Goal: Complete application form

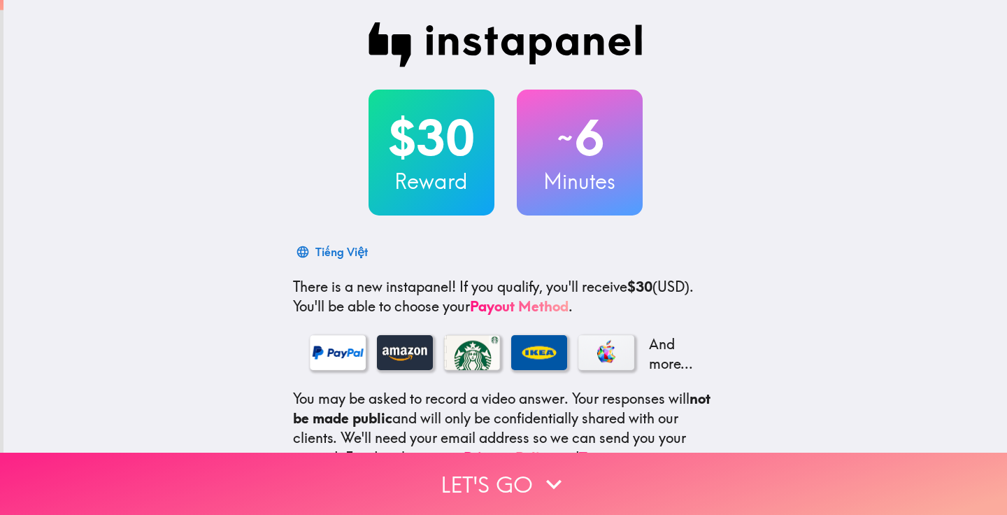
click at [494, 468] on button "Let's go" at bounding box center [503, 483] width 1007 height 62
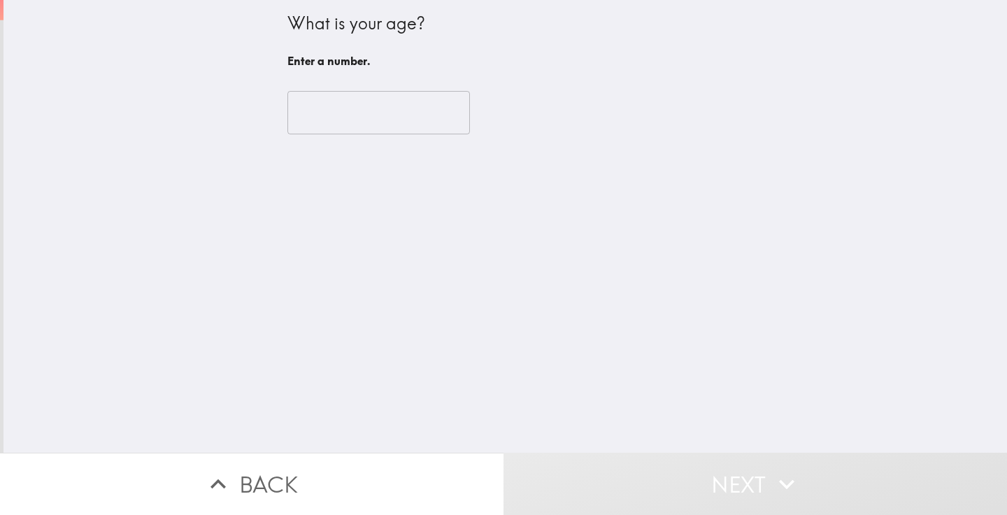
click at [392, 129] on input "number" at bounding box center [378, 112] width 183 height 43
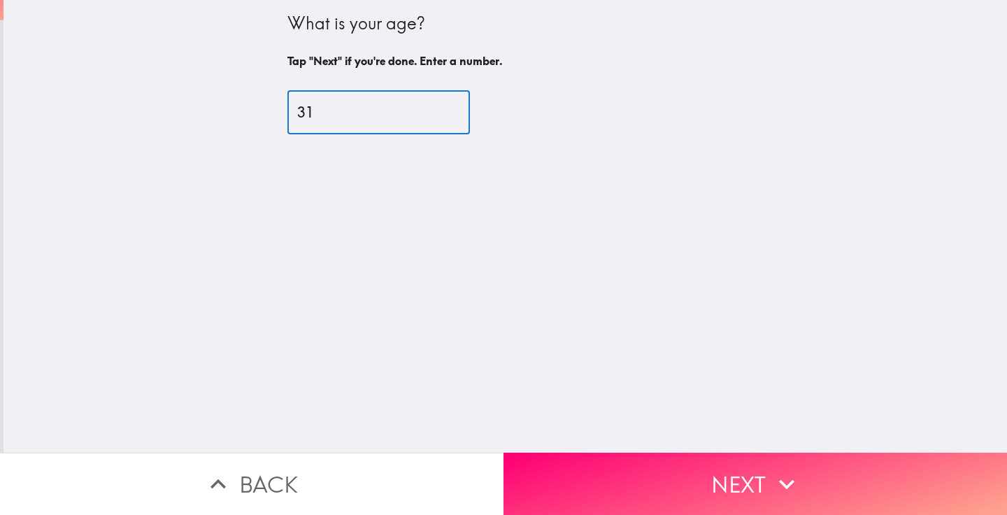
type input "31"
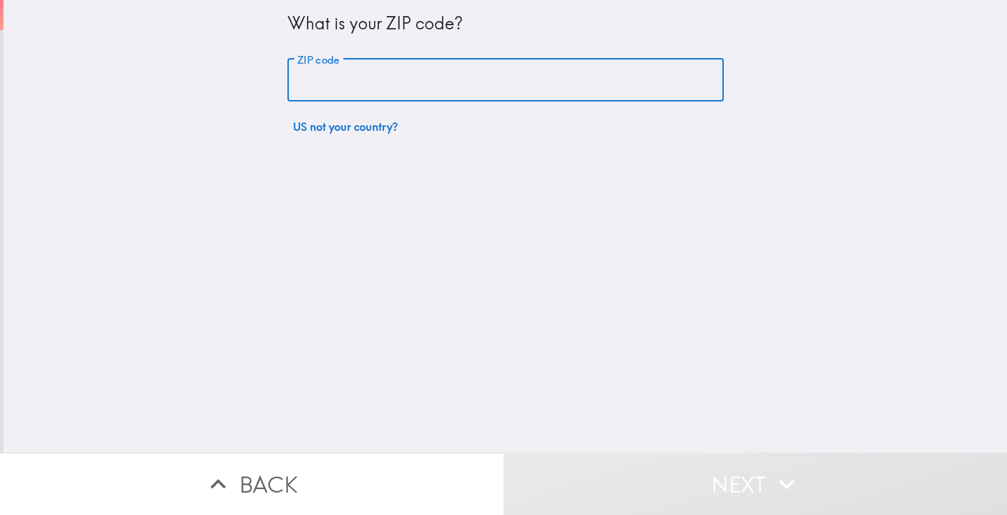
click at [445, 82] on input "ZIP code" at bounding box center [505, 80] width 436 height 43
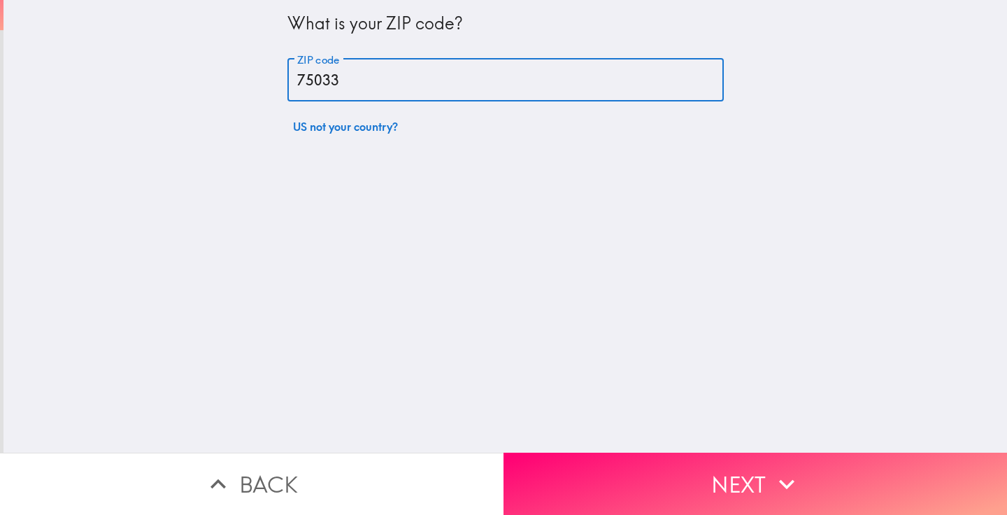
type input "75033"
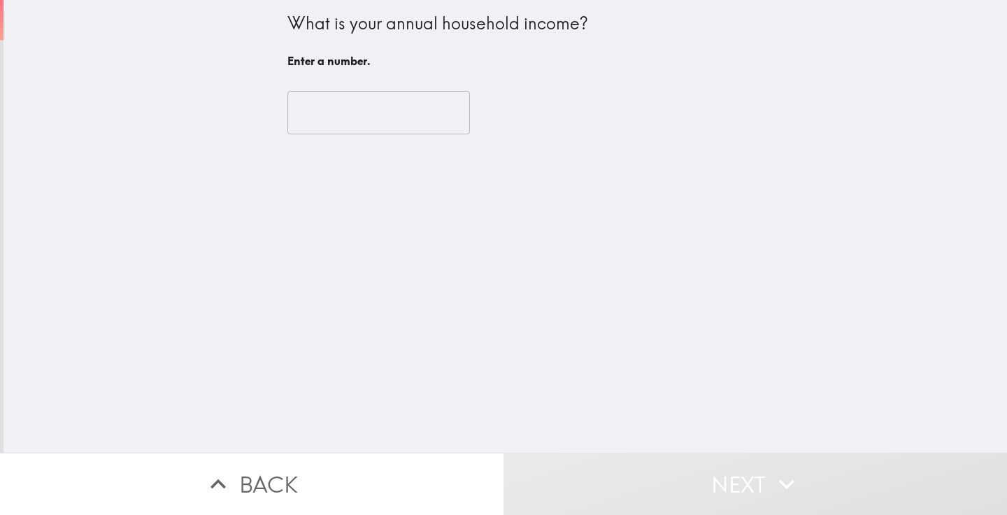
click at [386, 117] on input "number" at bounding box center [378, 112] width 183 height 43
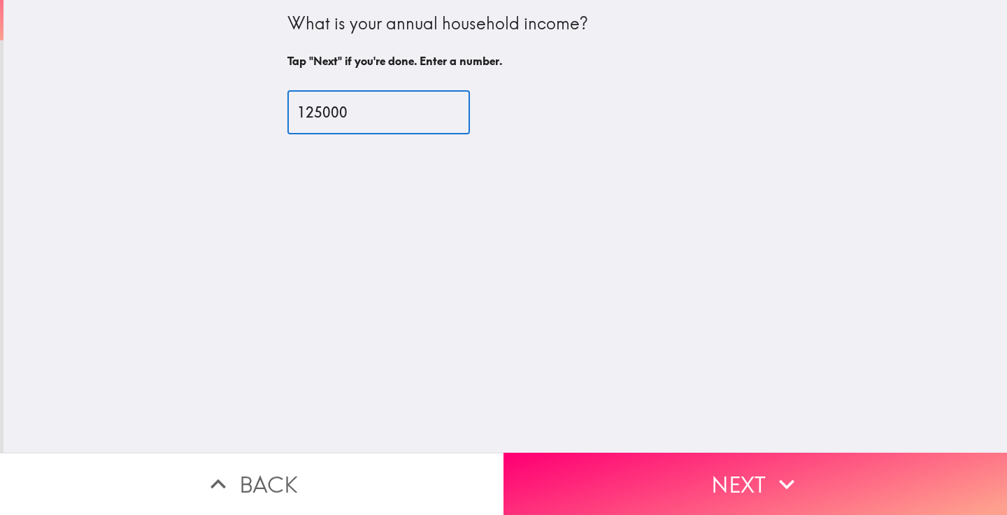
type input "125000"
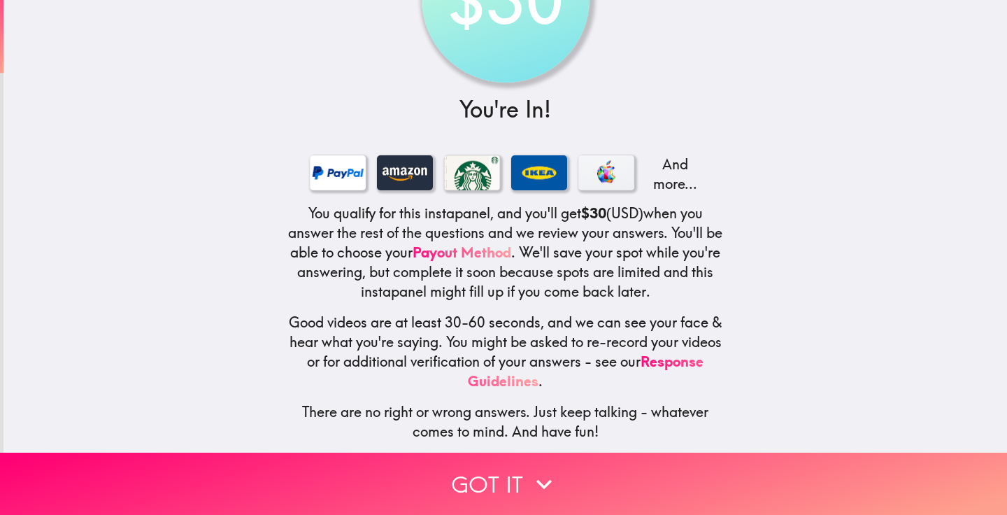
scroll to position [117, 0]
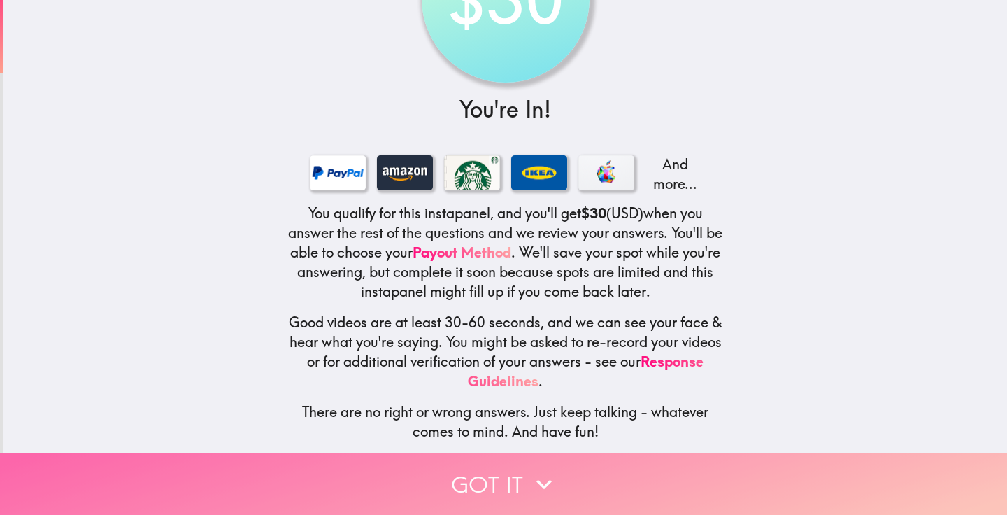
click at [553, 468] on icon "button" at bounding box center [544, 483] width 31 height 31
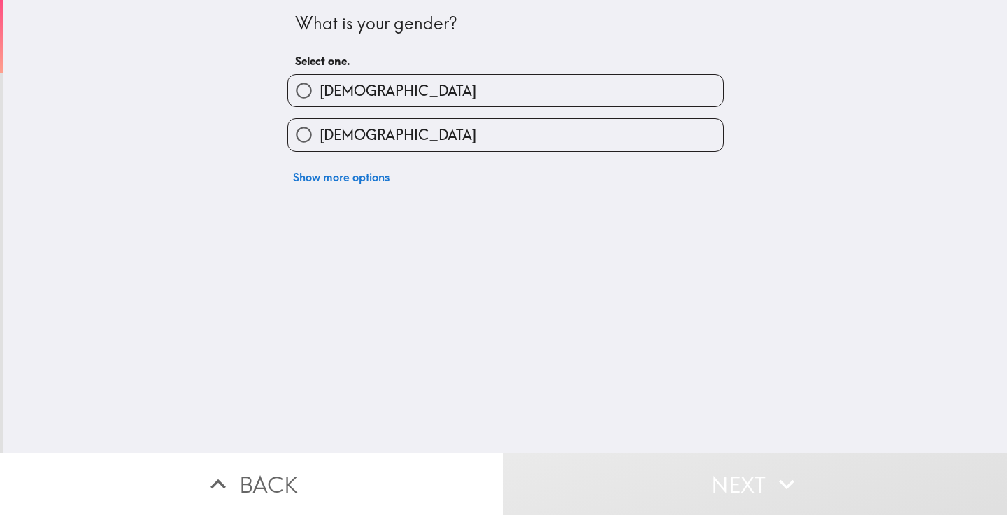
click at [496, 139] on label "[DEMOGRAPHIC_DATA]" at bounding box center [505, 134] width 435 height 31
click at [320, 139] on input "[DEMOGRAPHIC_DATA]" at bounding box center [303, 134] width 31 height 31
radio input "true"
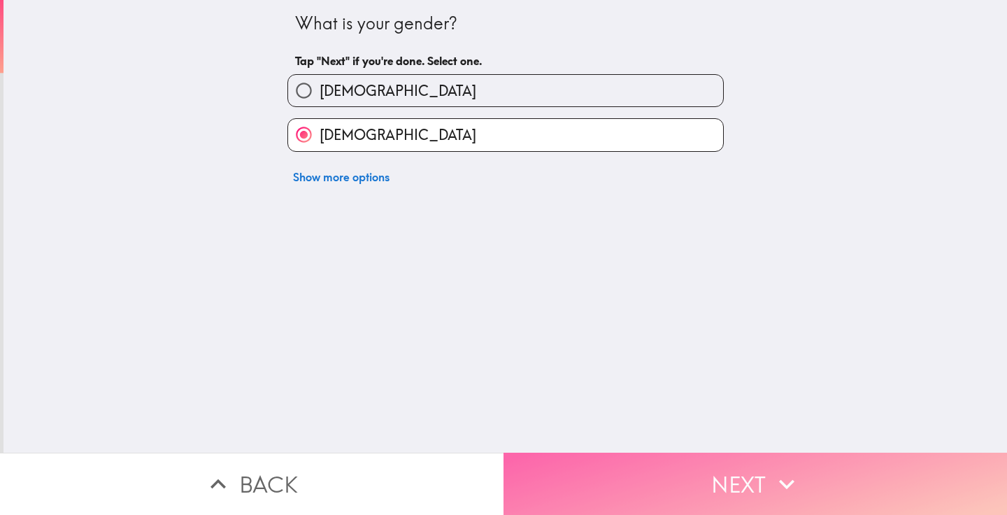
click at [650, 466] on button "Next" at bounding box center [754, 483] width 503 height 62
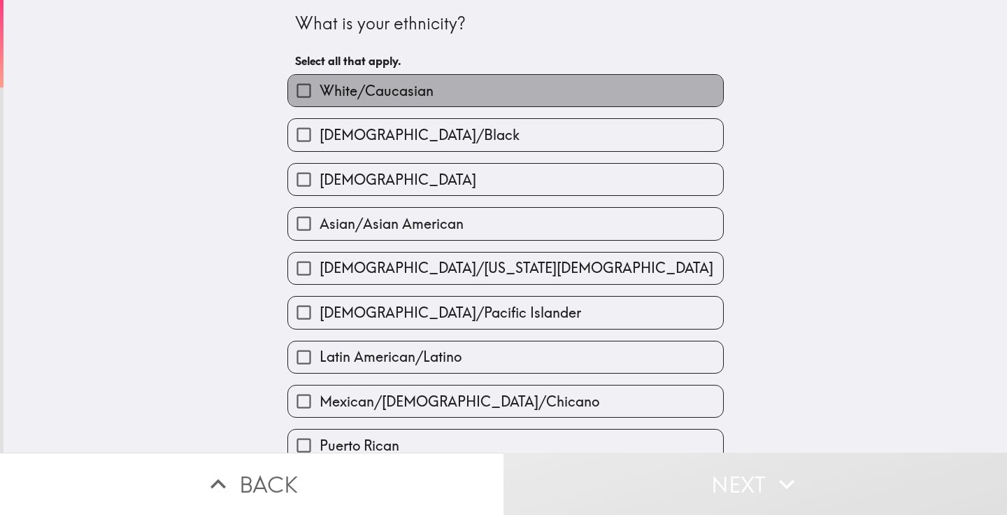
click at [436, 99] on label "White/Caucasian" at bounding box center [505, 90] width 435 height 31
click at [320, 99] on input "White/Caucasian" at bounding box center [303, 90] width 31 height 31
checkbox input "true"
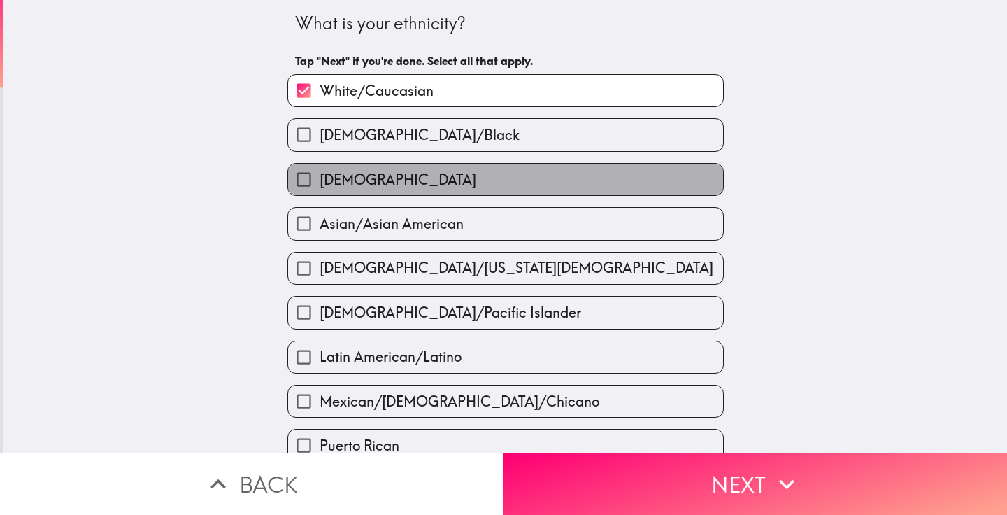
click at [424, 175] on label "[DEMOGRAPHIC_DATA]" at bounding box center [505, 179] width 435 height 31
click at [320, 175] on input "[DEMOGRAPHIC_DATA]" at bounding box center [303, 179] width 31 height 31
checkbox input "true"
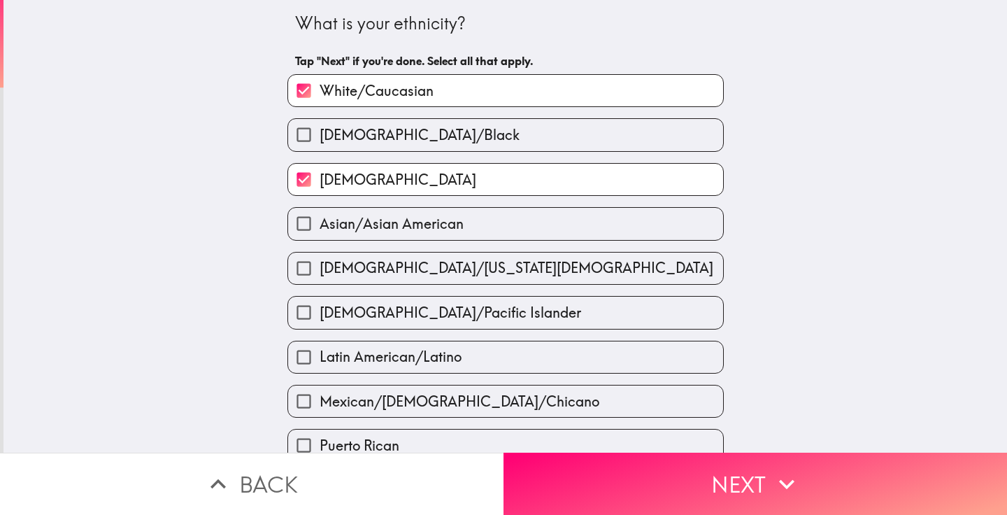
click at [594, 360] on label "Latin American/Latino" at bounding box center [505, 356] width 435 height 31
click at [320, 360] on input "Latin American/Latino" at bounding box center [303, 356] width 31 height 31
checkbox input "true"
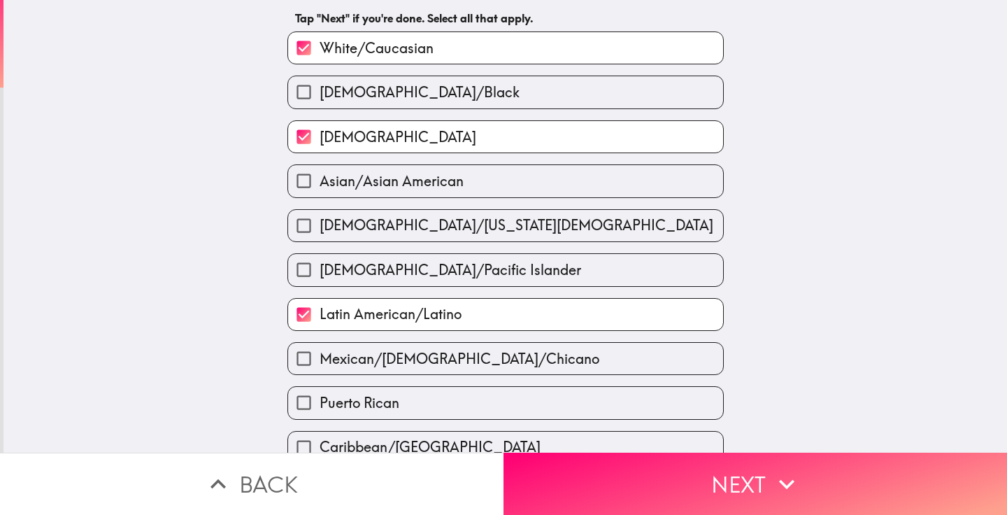
scroll to position [51, 0]
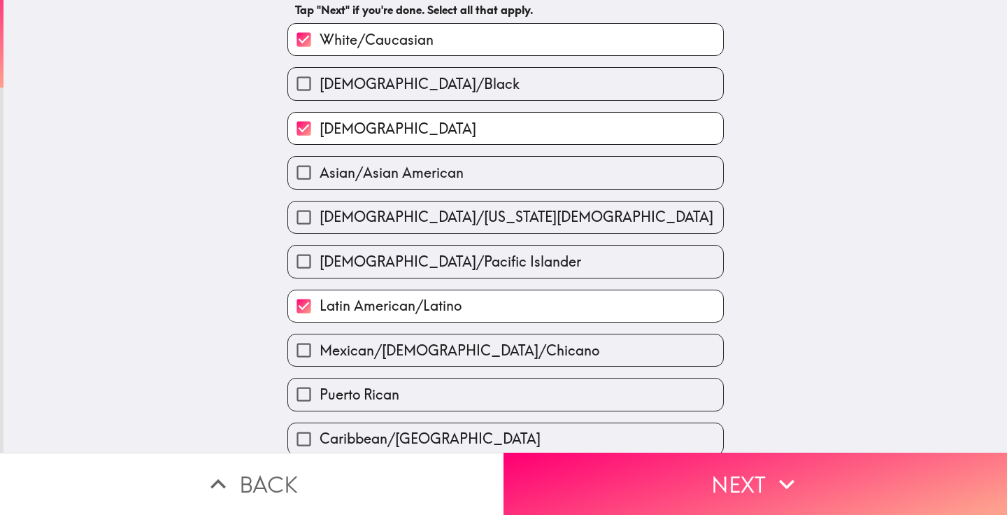
click at [688, 365] on label "Mexican/[DEMOGRAPHIC_DATA]/Chicano" at bounding box center [505, 349] width 435 height 31
click at [320, 365] on input "Mexican/[DEMOGRAPHIC_DATA]/Chicano" at bounding box center [303, 349] width 31 height 31
checkbox input "true"
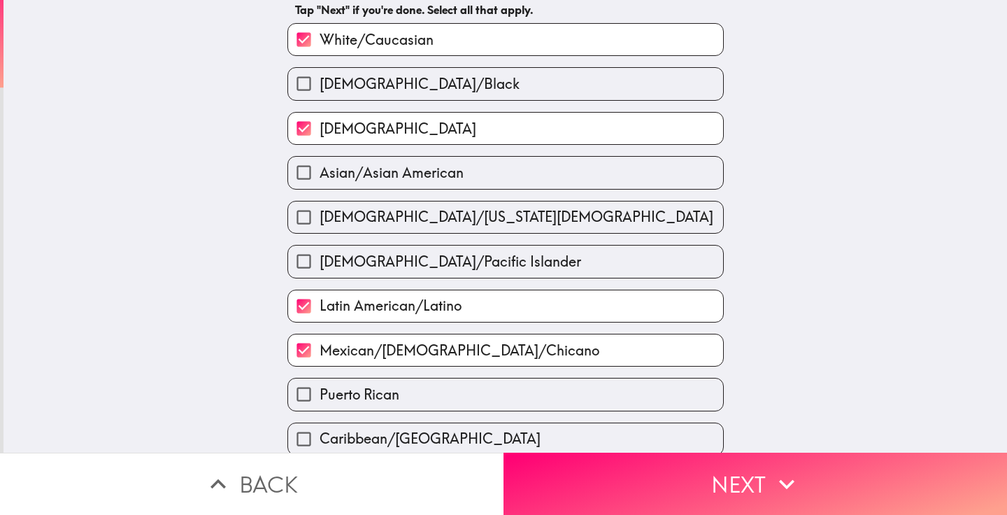
scroll to position [0, 0]
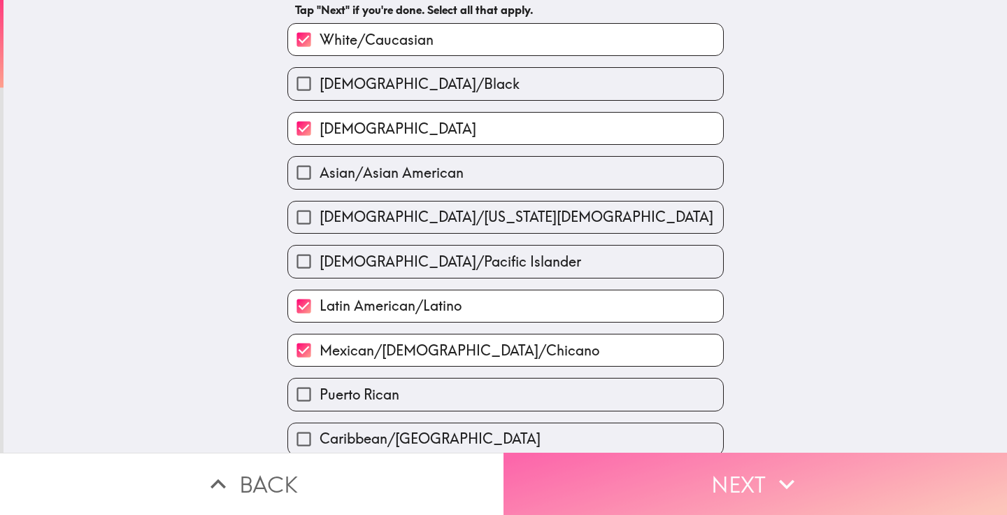
click at [737, 468] on button "Next" at bounding box center [754, 483] width 503 height 62
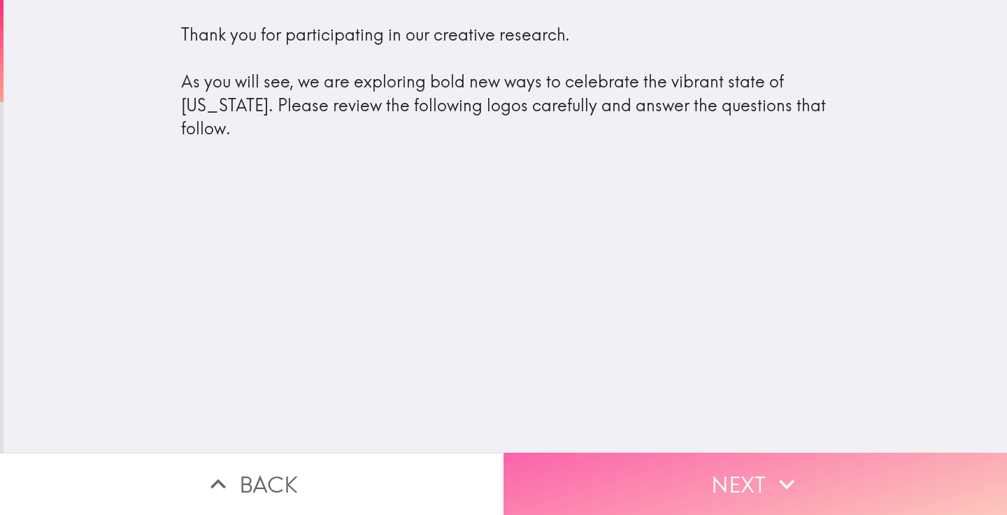
click at [696, 466] on button "Next" at bounding box center [754, 483] width 503 height 62
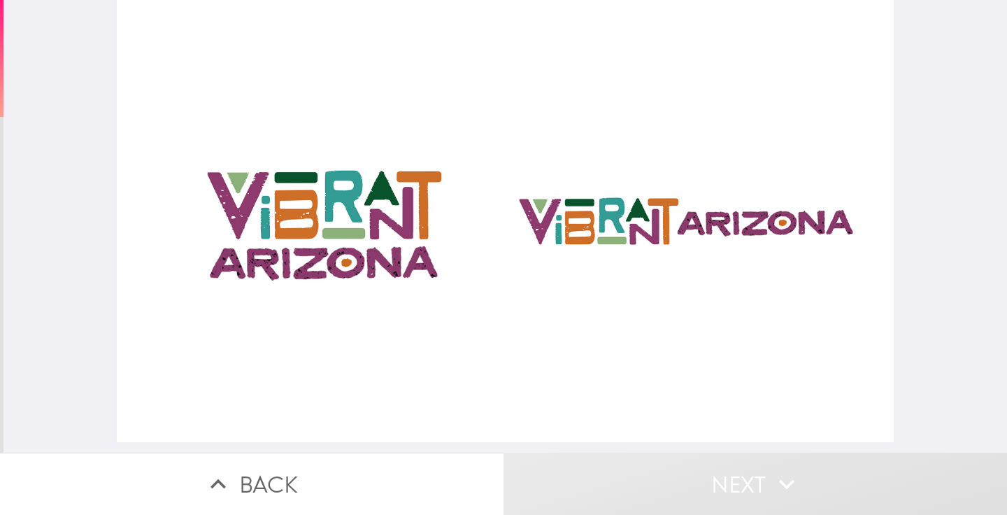
click at [343, 244] on div at bounding box center [506, 221] width 778 height 442
click at [366, 192] on div at bounding box center [506, 221] width 778 height 442
click at [578, 208] on div at bounding box center [506, 221] width 778 height 442
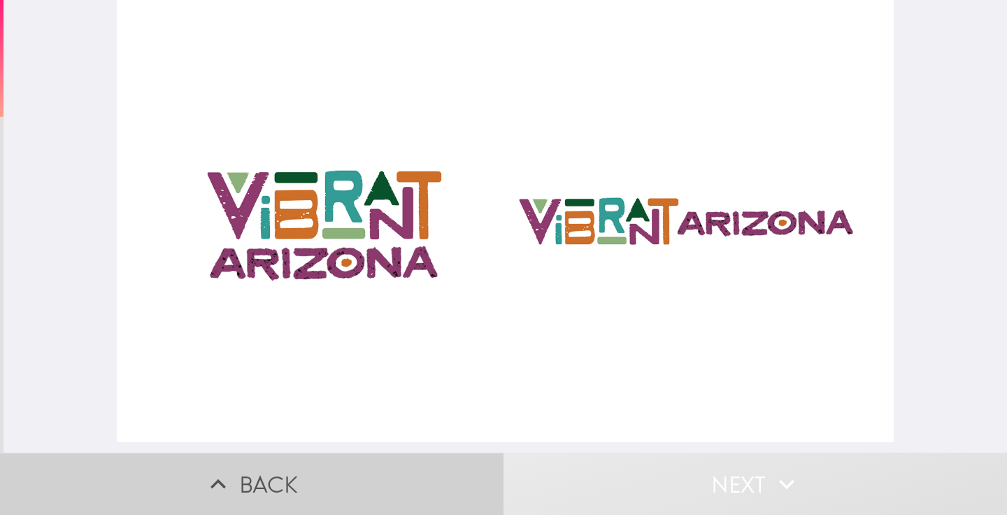
click at [343, 465] on button "Back" at bounding box center [251, 483] width 503 height 62
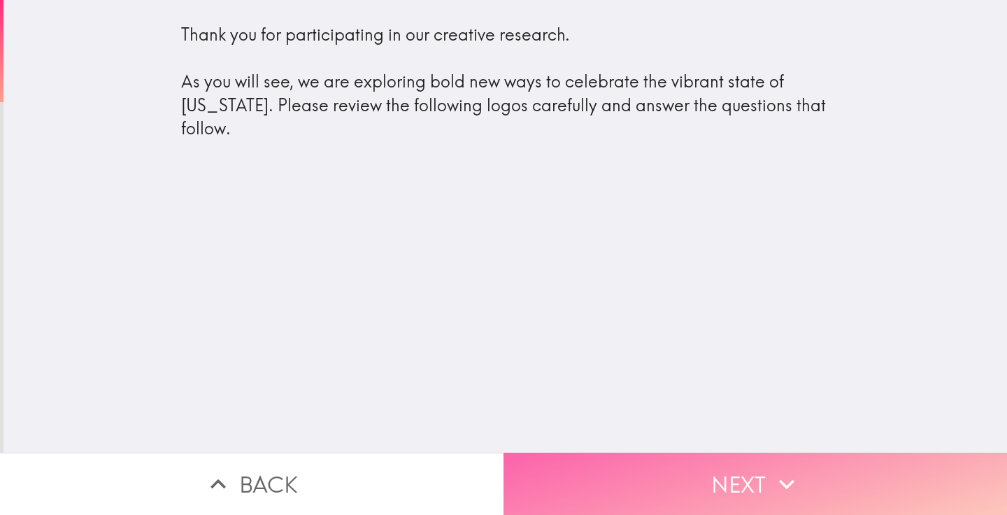
click at [677, 466] on button "Next" at bounding box center [754, 483] width 503 height 62
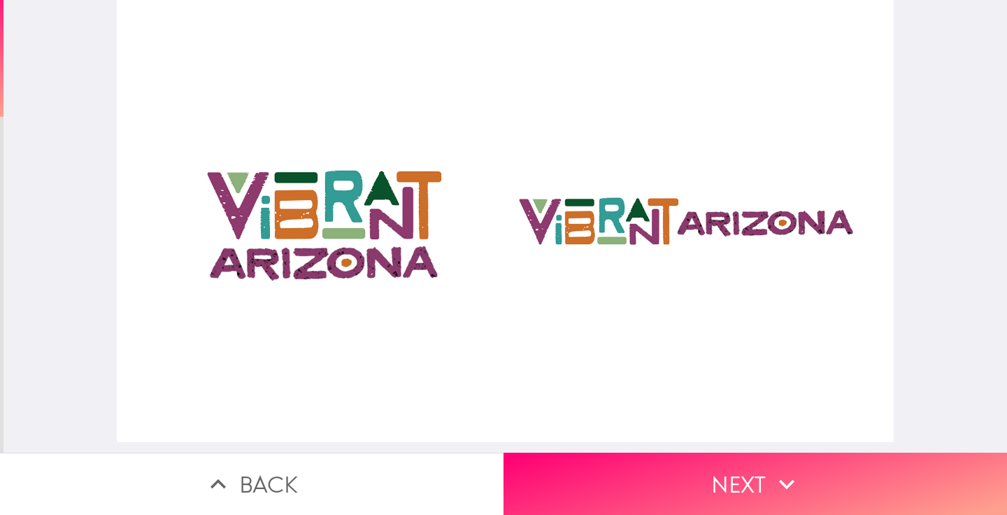
click at [624, 227] on div at bounding box center [506, 221] width 778 height 442
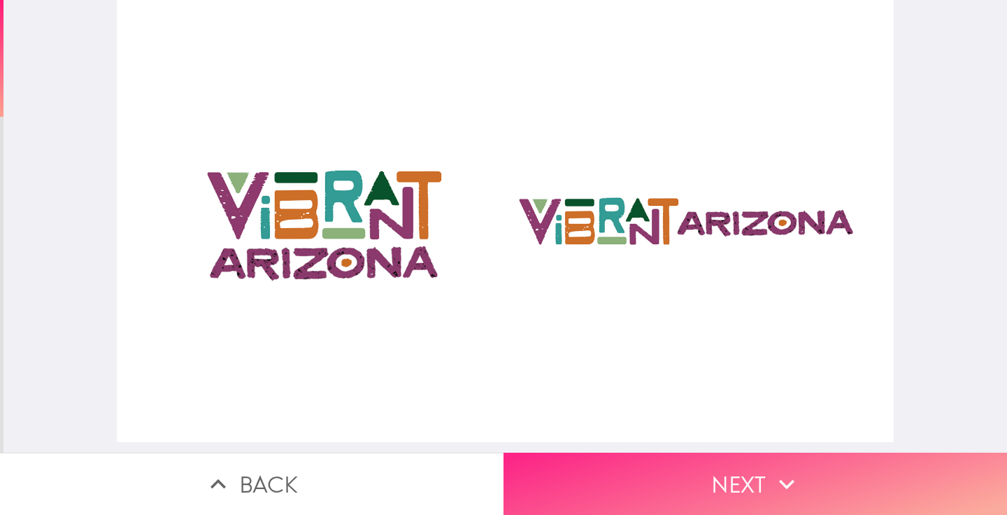
click at [706, 470] on button "Next" at bounding box center [754, 483] width 503 height 62
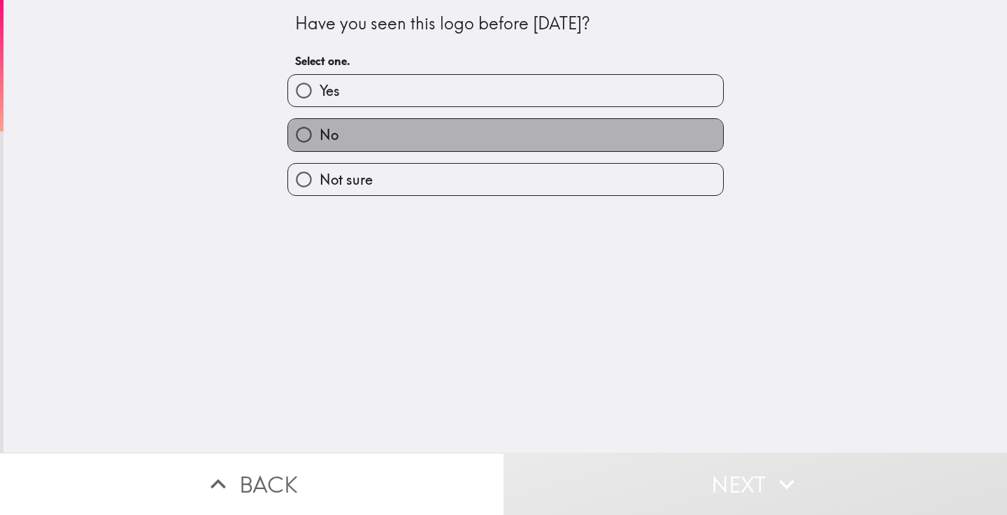
click at [482, 150] on label "No" at bounding box center [505, 134] width 435 height 31
click at [320, 150] on input "No" at bounding box center [303, 134] width 31 height 31
radio input "true"
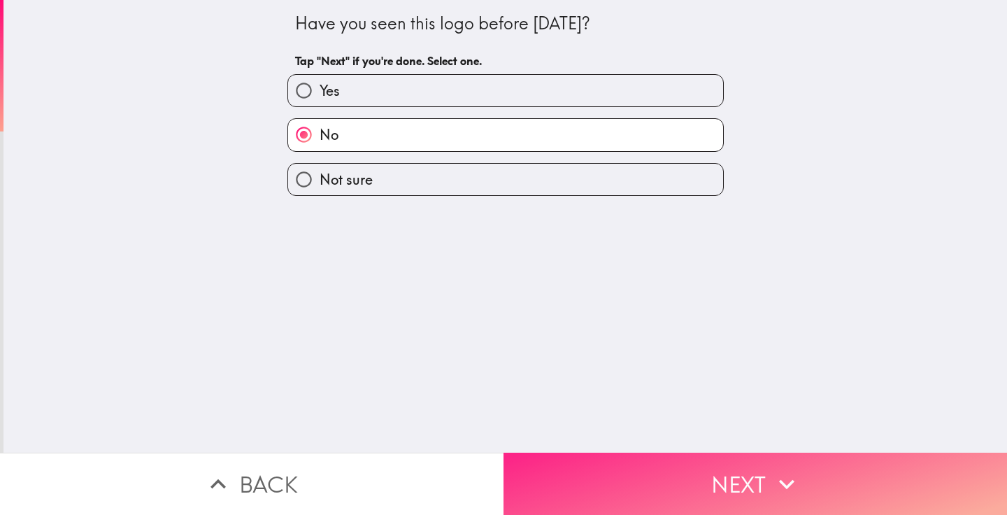
click at [645, 469] on button "Next" at bounding box center [754, 483] width 503 height 62
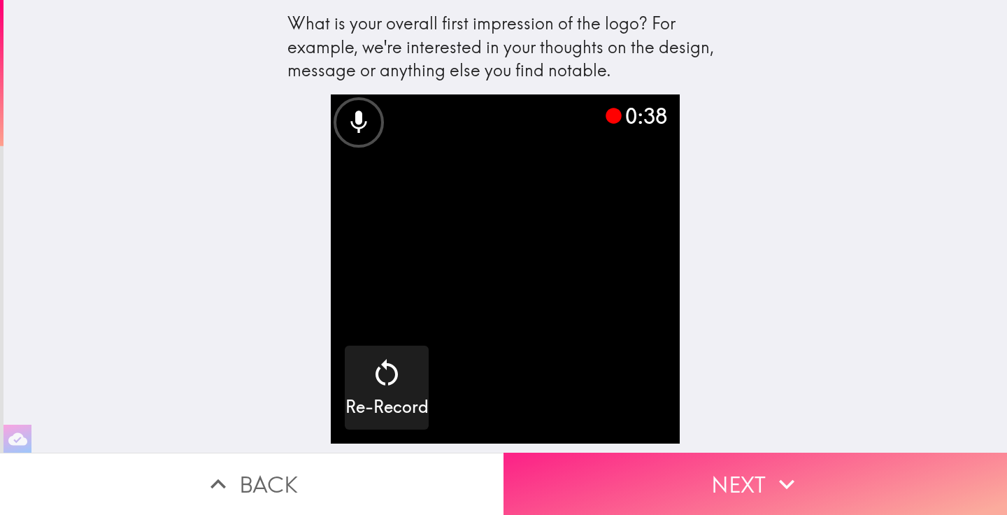
click at [754, 471] on button "Next" at bounding box center [754, 483] width 503 height 62
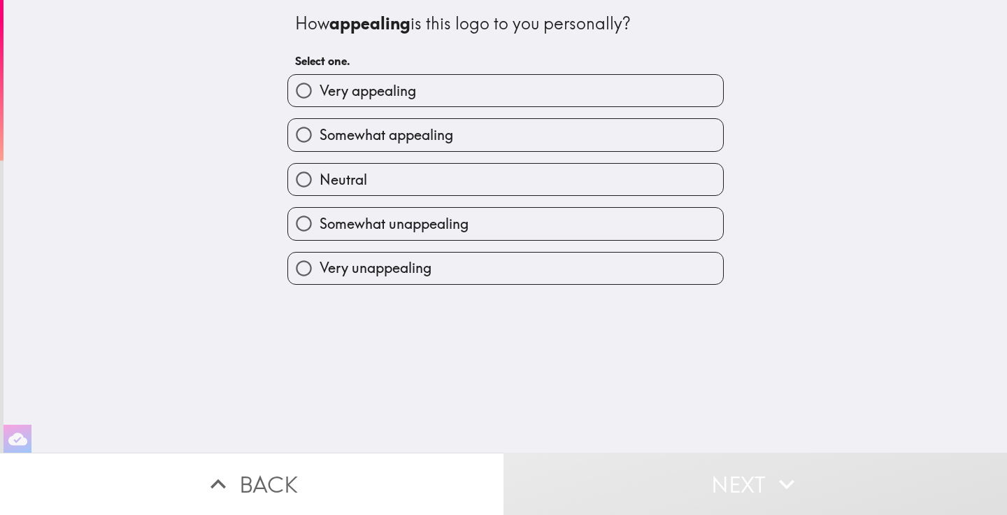
click at [624, 91] on label "Very appealing" at bounding box center [505, 90] width 435 height 31
click at [320, 91] on input "Very appealing" at bounding box center [303, 90] width 31 height 31
radio input "true"
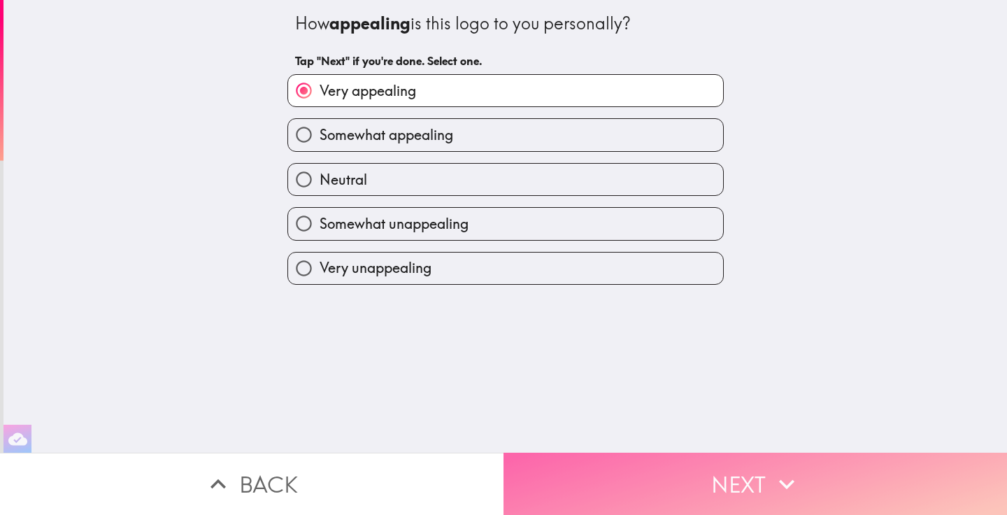
click at [782, 468] on icon "button" at bounding box center [786, 483] width 31 height 31
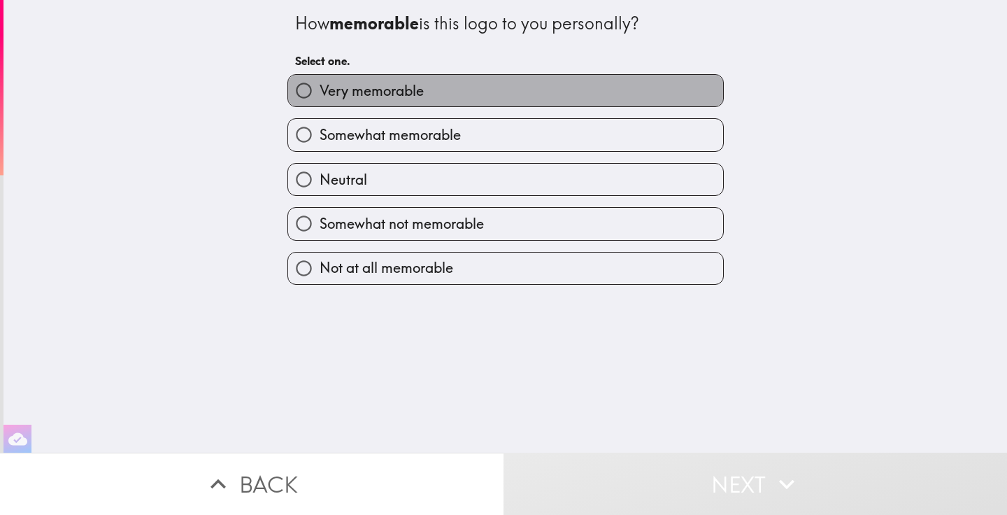
click at [603, 77] on label "Very memorable" at bounding box center [505, 90] width 435 height 31
click at [320, 77] on input "Very memorable" at bounding box center [303, 90] width 31 height 31
radio input "true"
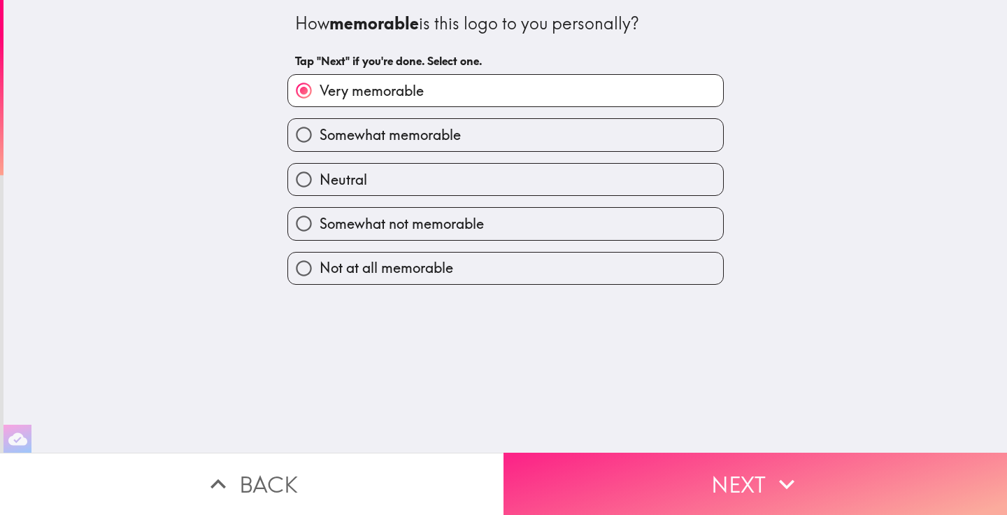
click at [753, 464] on button "Next" at bounding box center [754, 483] width 503 height 62
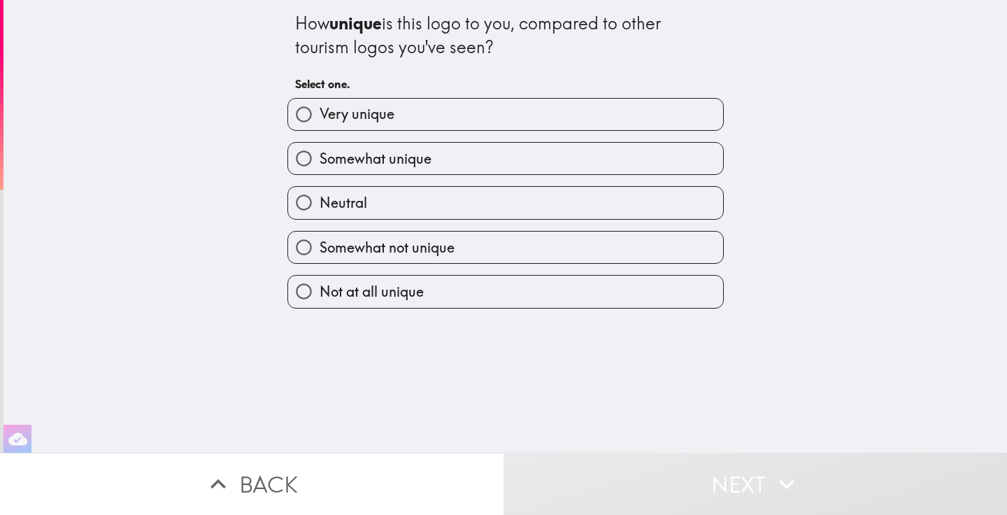
click at [623, 164] on label "Somewhat unique" at bounding box center [505, 158] width 435 height 31
click at [320, 164] on input "Somewhat unique" at bounding box center [303, 158] width 31 height 31
radio input "true"
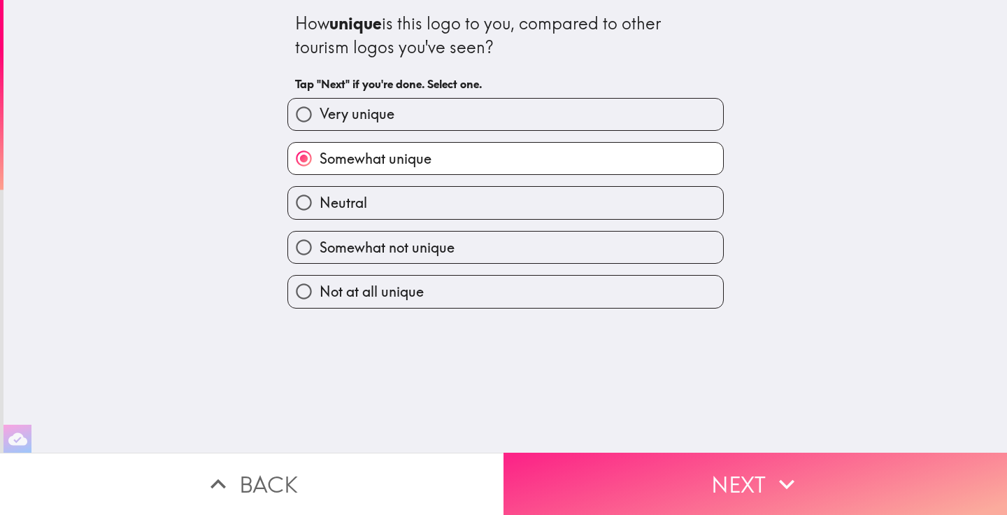
click at [722, 455] on button "Next" at bounding box center [754, 483] width 503 height 62
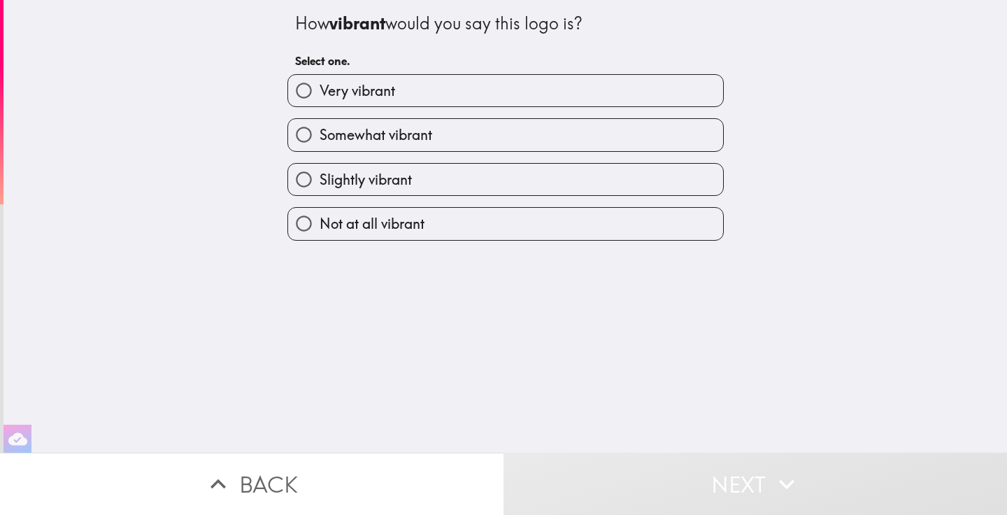
click at [593, 87] on label "Very vibrant" at bounding box center [505, 90] width 435 height 31
click at [320, 87] on input "Very vibrant" at bounding box center [303, 90] width 31 height 31
radio input "true"
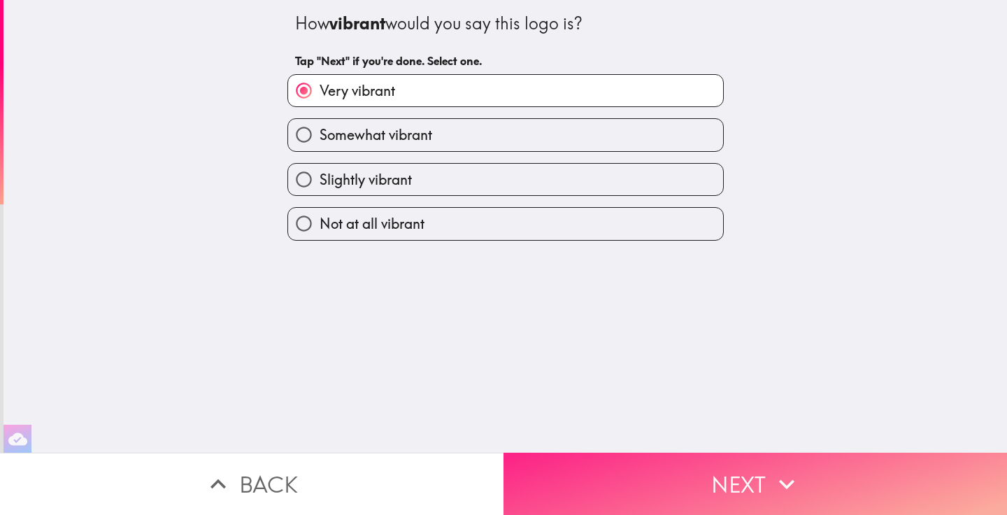
click at [757, 463] on button "Next" at bounding box center [754, 483] width 503 height 62
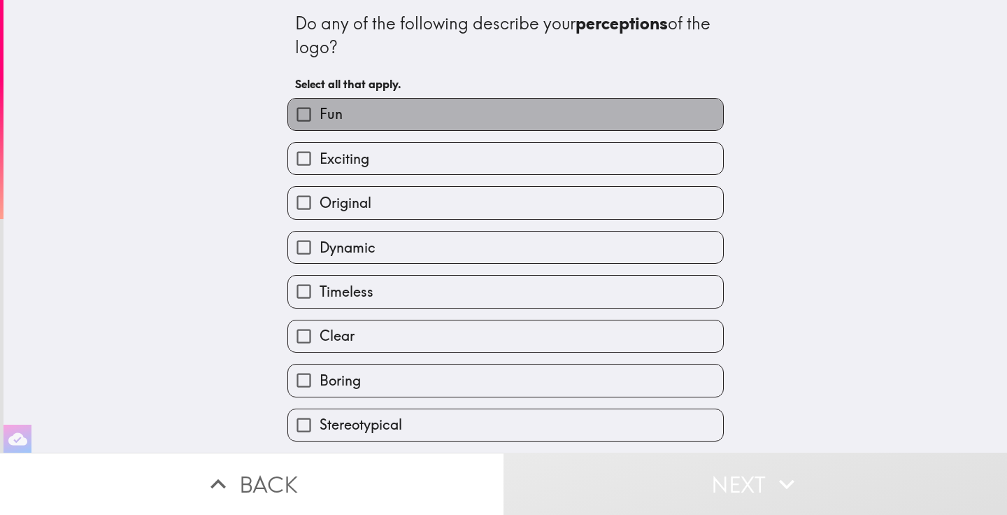
click at [558, 118] on label "Fun" at bounding box center [505, 114] width 435 height 31
click at [320, 118] on input "Fun" at bounding box center [303, 114] width 31 height 31
checkbox input "true"
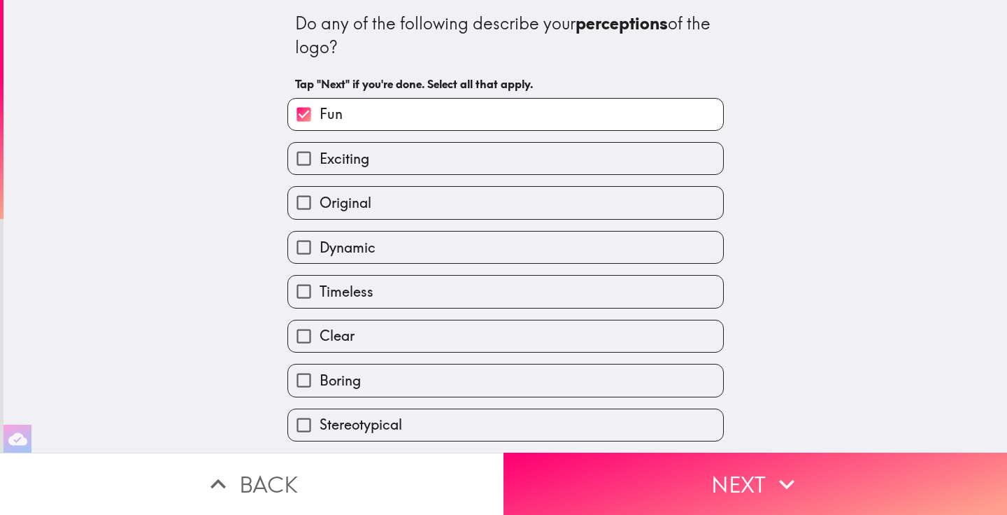
click at [549, 154] on label "Exciting" at bounding box center [505, 158] width 435 height 31
click at [320, 154] on input "Exciting" at bounding box center [303, 158] width 31 height 31
checkbox input "true"
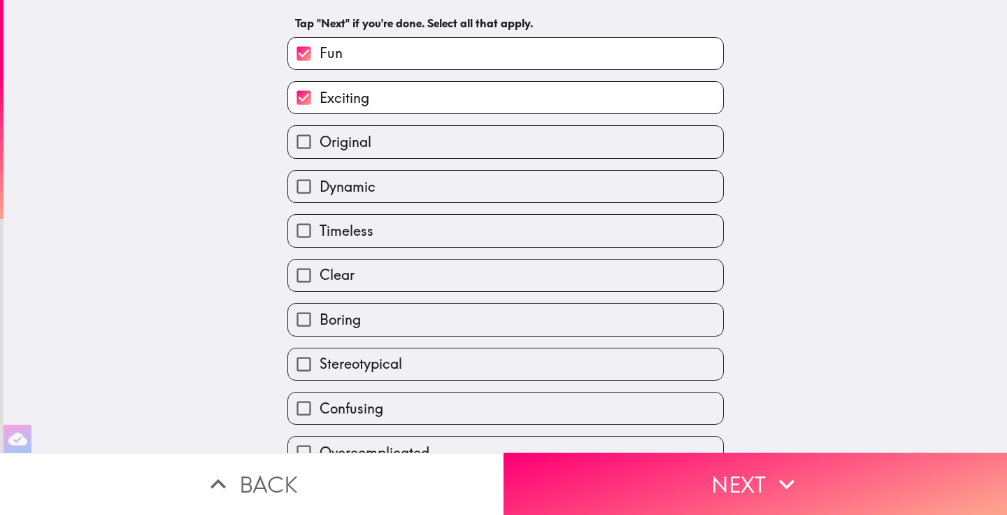
click at [534, 281] on label "Clear" at bounding box center [505, 274] width 435 height 31
click at [320, 281] on input "Clear" at bounding box center [303, 274] width 31 height 31
checkbox input "true"
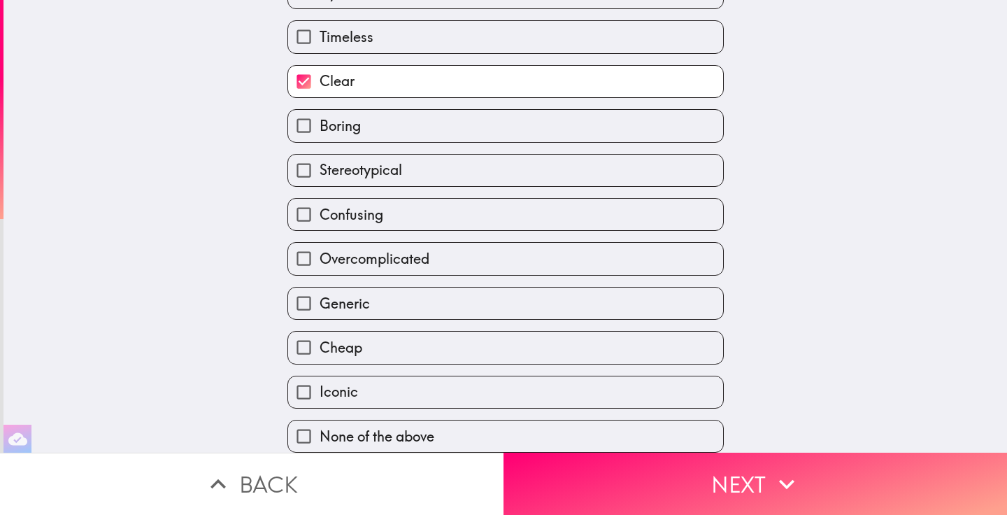
scroll to position [274, 0]
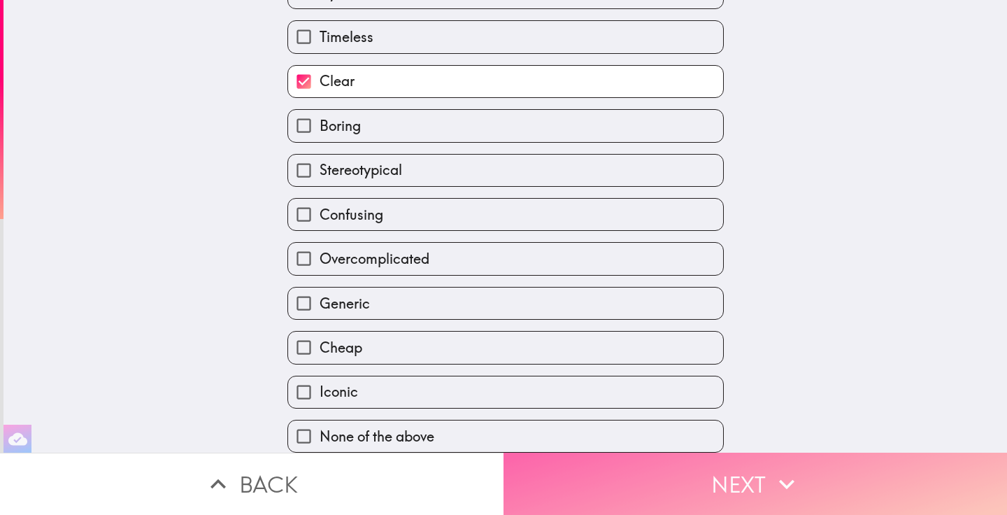
click at [617, 479] on button "Next" at bounding box center [754, 483] width 503 height 62
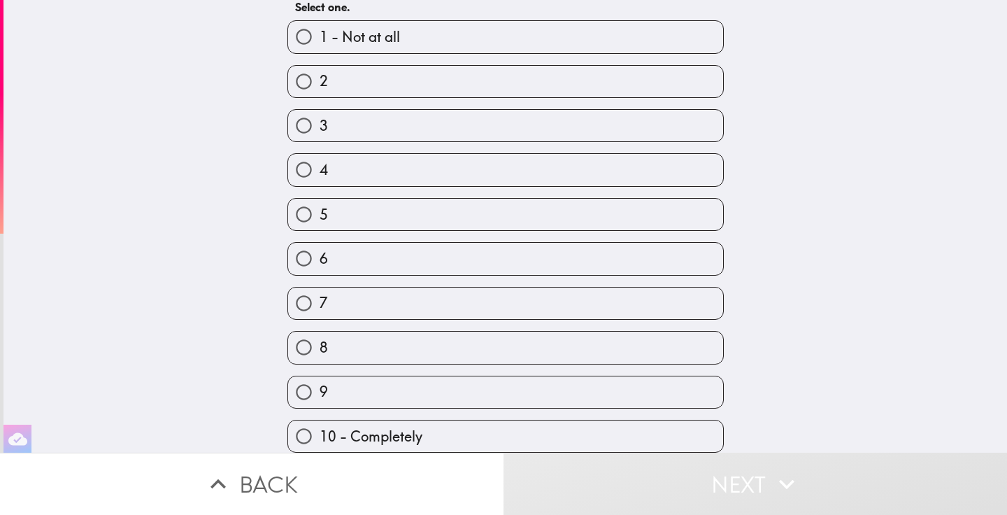
scroll to position [117, 0]
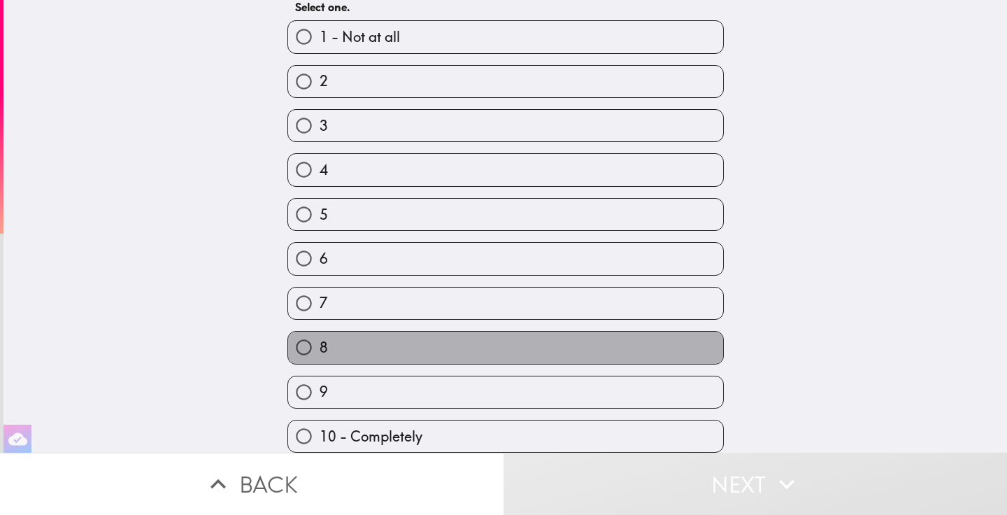
click at [645, 345] on label "8" at bounding box center [505, 346] width 435 height 31
click at [320, 345] on input "8" at bounding box center [303, 346] width 31 height 31
radio input "true"
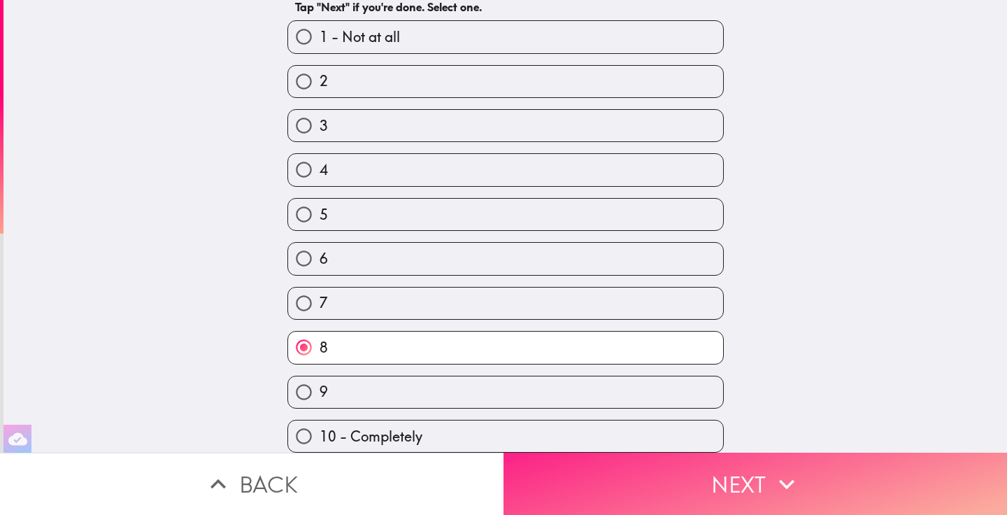
click at [664, 458] on button "Next" at bounding box center [754, 483] width 503 height 62
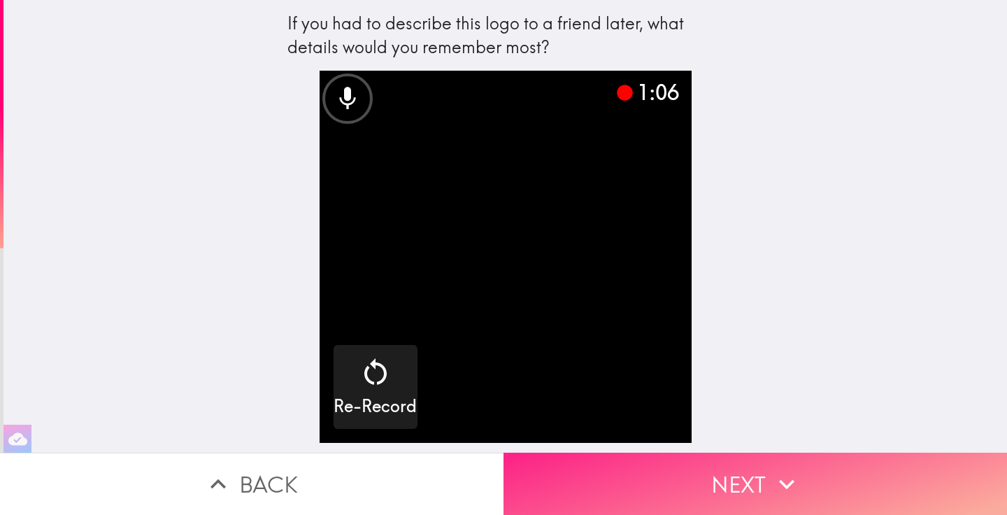
click at [742, 457] on button "Next" at bounding box center [754, 483] width 503 height 62
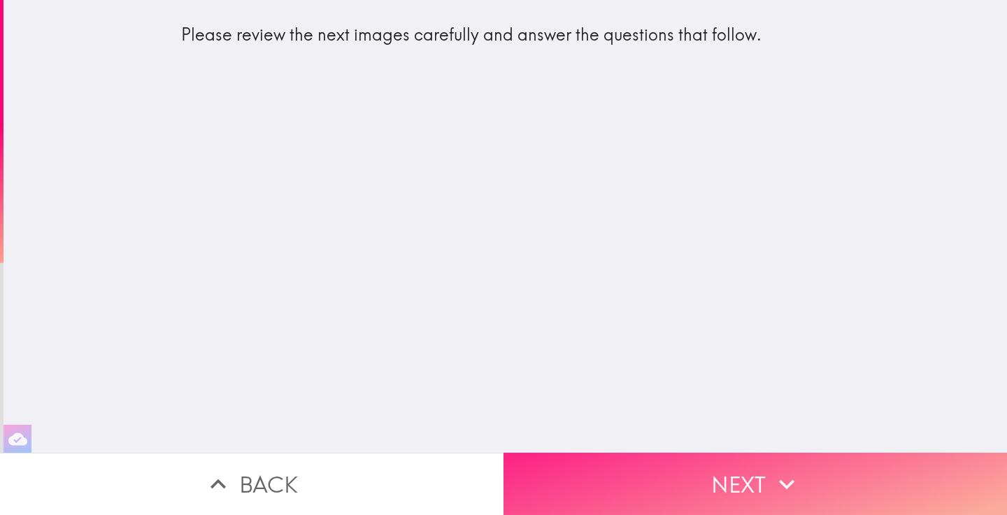
click at [736, 461] on button "Next" at bounding box center [754, 483] width 503 height 62
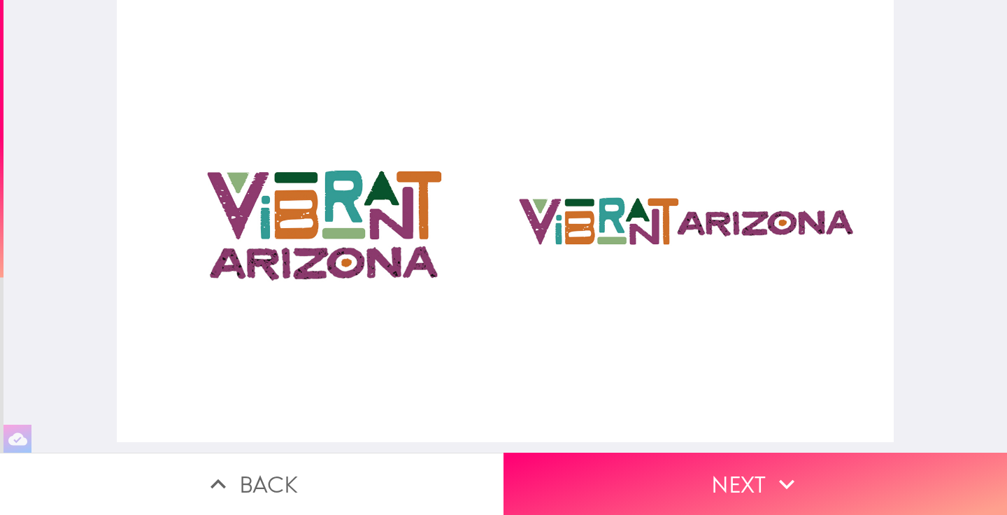
click at [708, 438] on div at bounding box center [506, 221] width 778 height 442
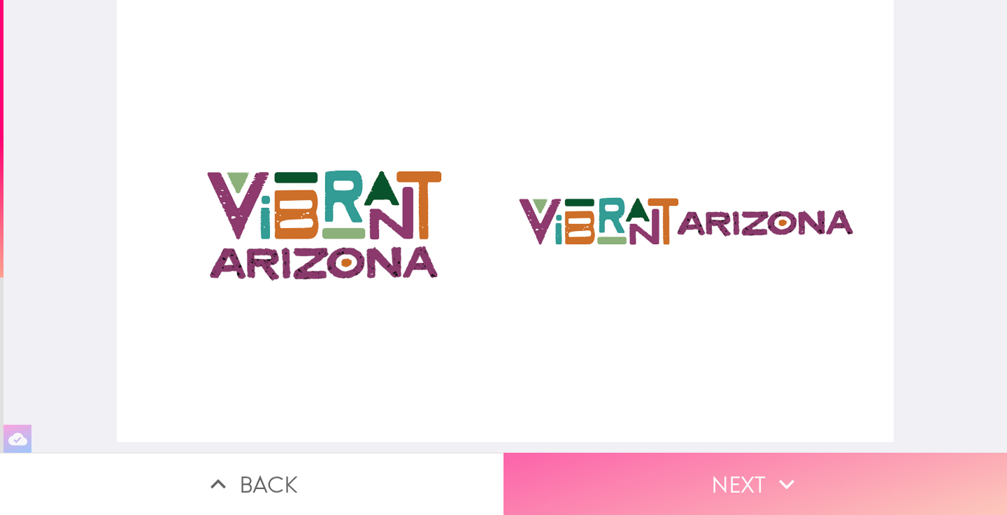
click at [711, 454] on button "Next" at bounding box center [754, 483] width 503 height 62
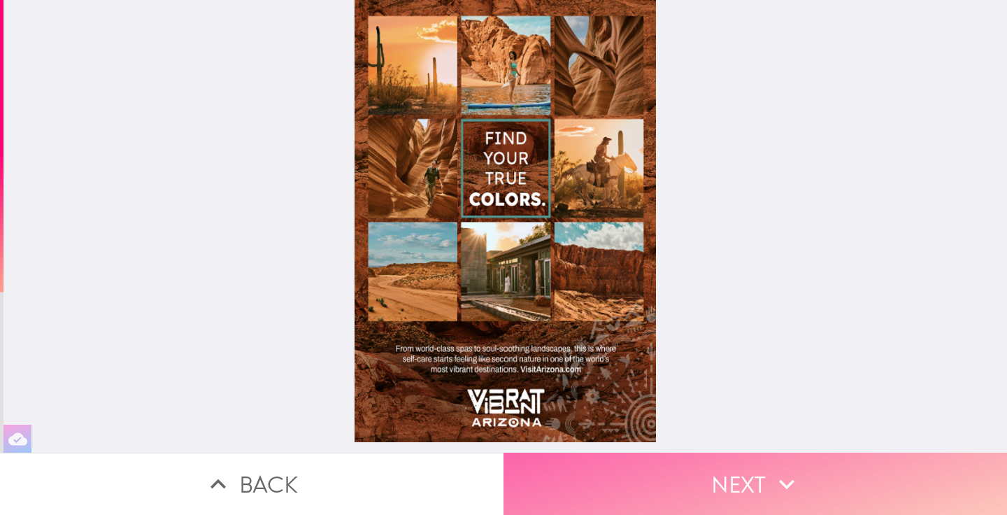
click at [761, 452] on button "Next" at bounding box center [754, 483] width 503 height 62
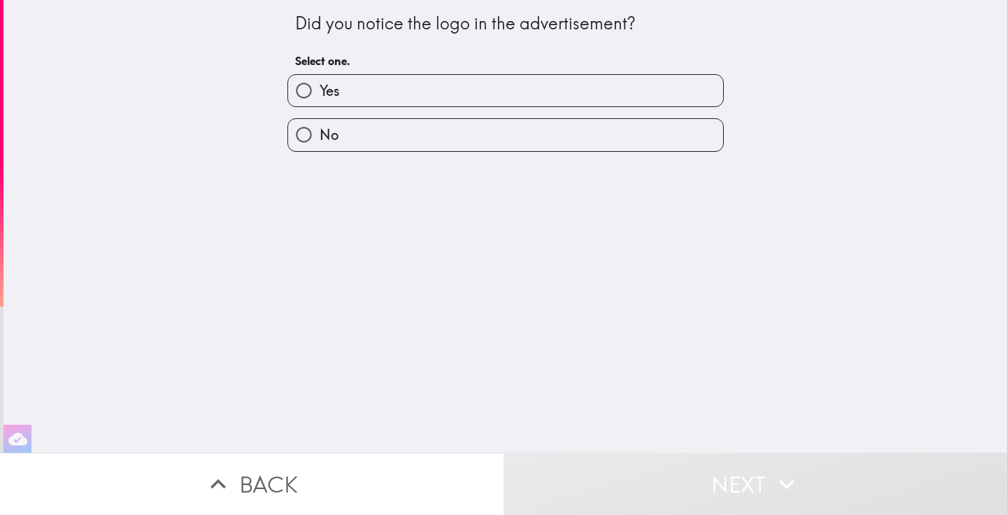
click at [615, 96] on label "Yes" at bounding box center [505, 90] width 435 height 31
click at [320, 96] on input "Yes" at bounding box center [303, 90] width 31 height 31
radio input "true"
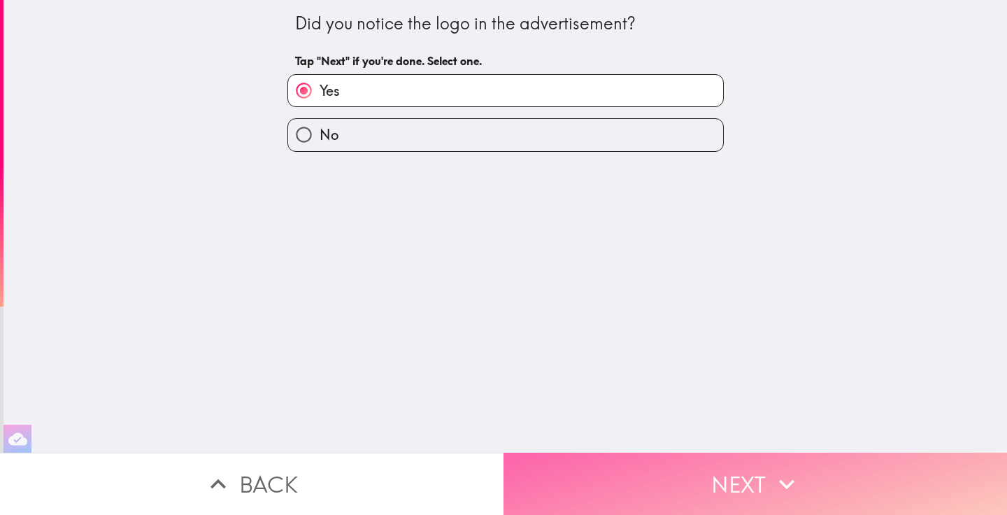
click at [706, 458] on button "Next" at bounding box center [754, 483] width 503 height 62
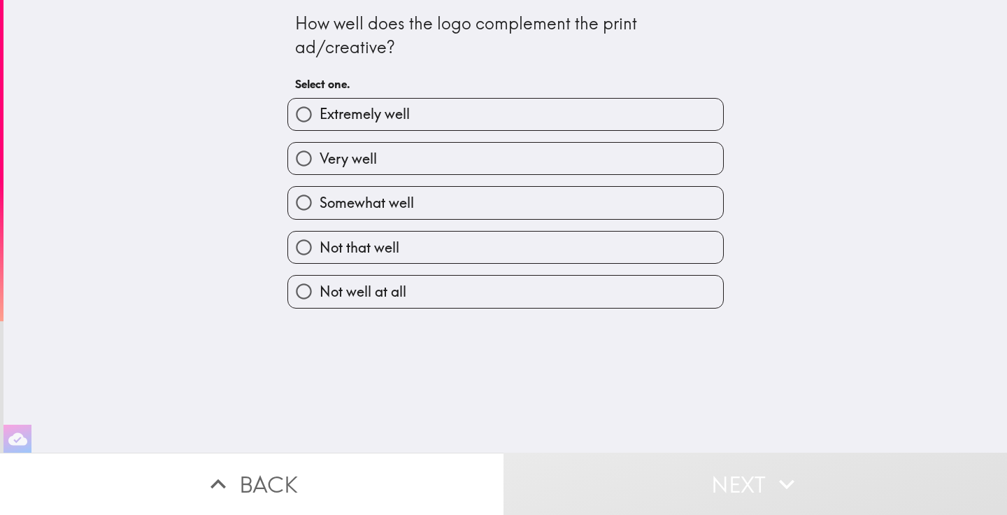
click at [578, 192] on label "Somewhat well" at bounding box center [505, 202] width 435 height 31
click at [320, 192] on input "Somewhat well" at bounding box center [303, 202] width 31 height 31
radio input "true"
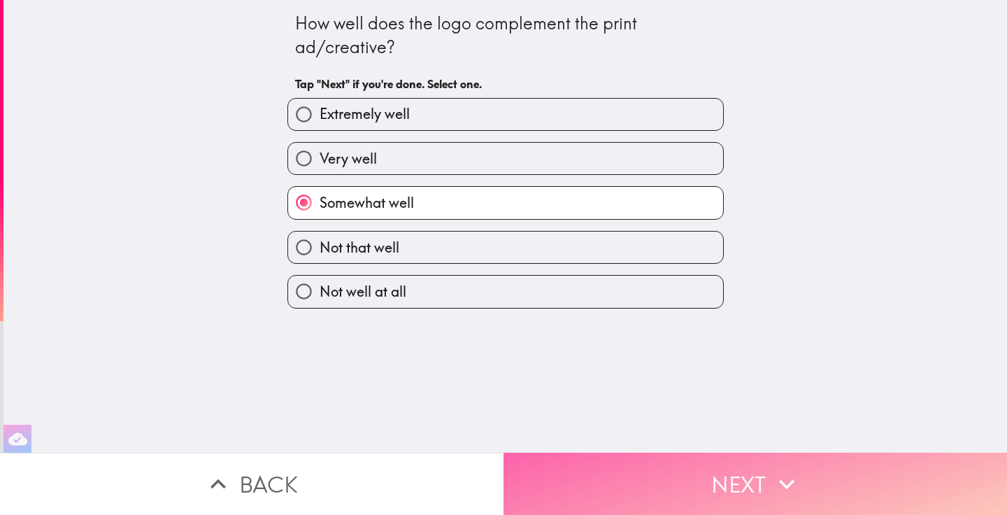
click at [720, 476] on button "Next" at bounding box center [754, 483] width 503 height 62
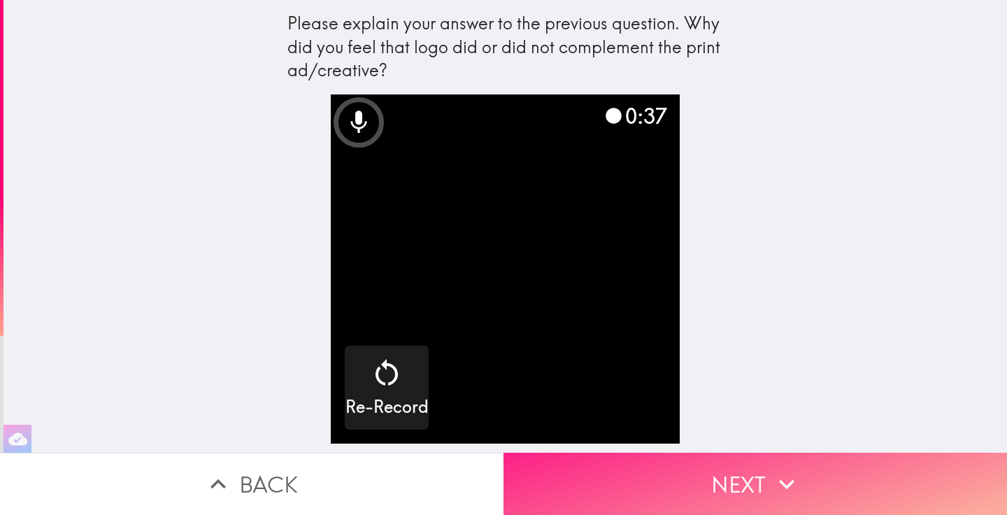
click at [743, 452] on button "Next" at bounding box center [754, 483] width 503 height 62
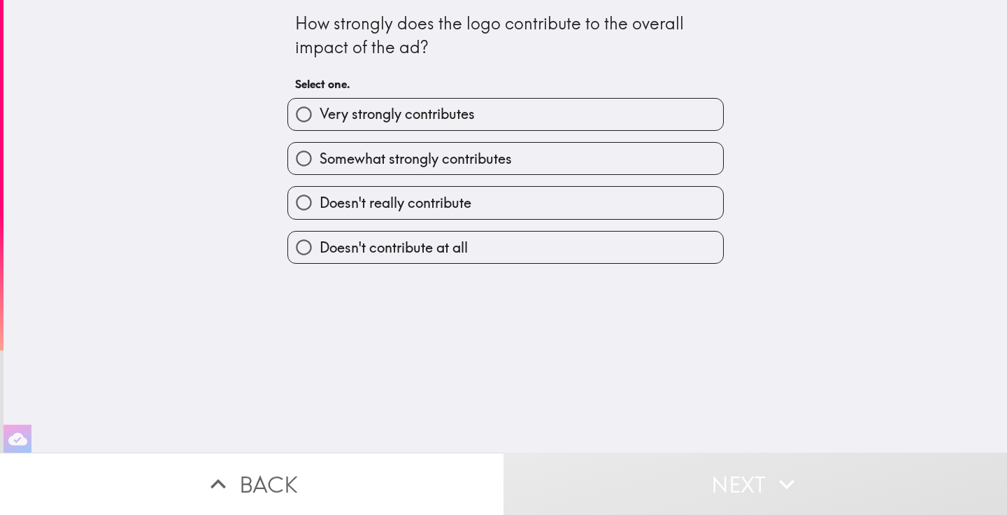
click at [656, 208] on label "Doesn't really contribute" at bounding box center [505, 202] width 435 height 31
click at [320, 208] on input "Doesn't really contribute" at bounding box center [303, 202] width 31 height 31
radio input "true"
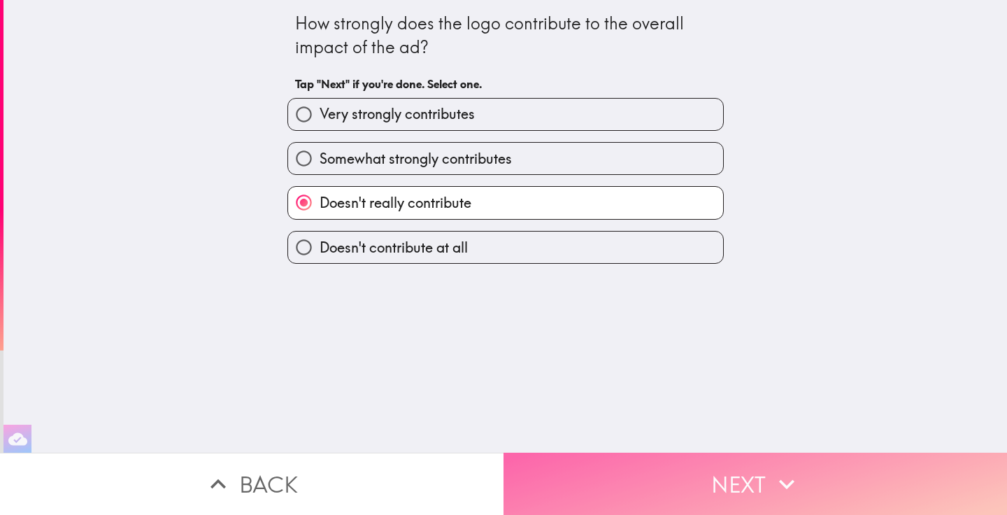
click at [745, 480] on button "Next" at bounding box center [754, 483] width 503 height 62
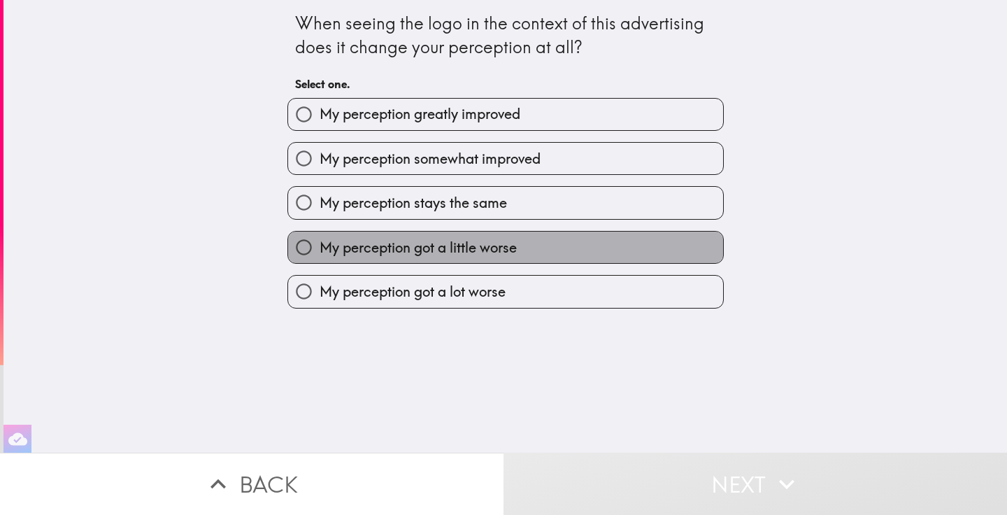
click at [652, 248] on label "My perception got a little worse" at bounding box center [505, 246] width 435 height 31
click at [320, 248] on input "My perception got a little worse" at bounding box center [303, 246] width 31 height 31
radio input "true"
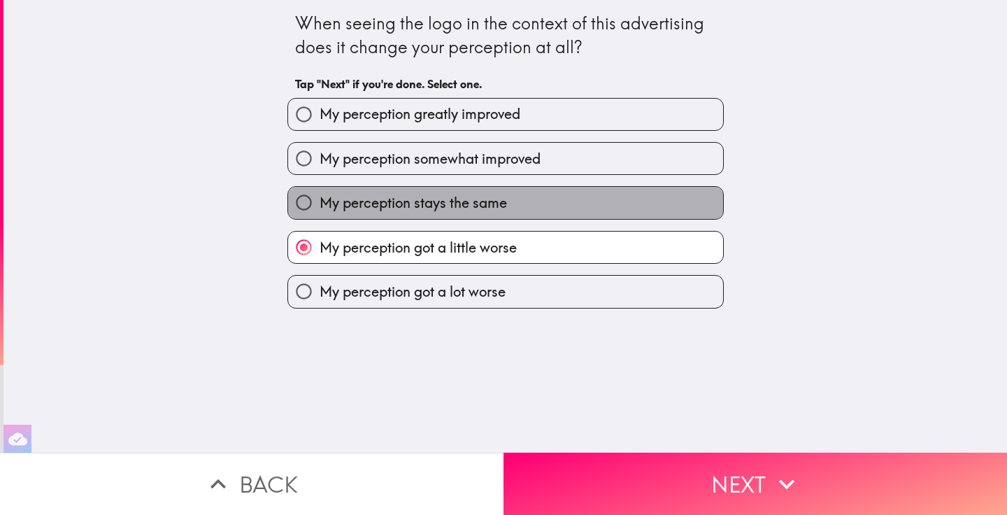
click at [628, 206] on label "My perception stays the same" at bounding box center [505, 202] width 435 height 31
click at [320, 206] on input "My perception stays the same" at bounding box center [303, 202] width 31 height 31
radio input "true"
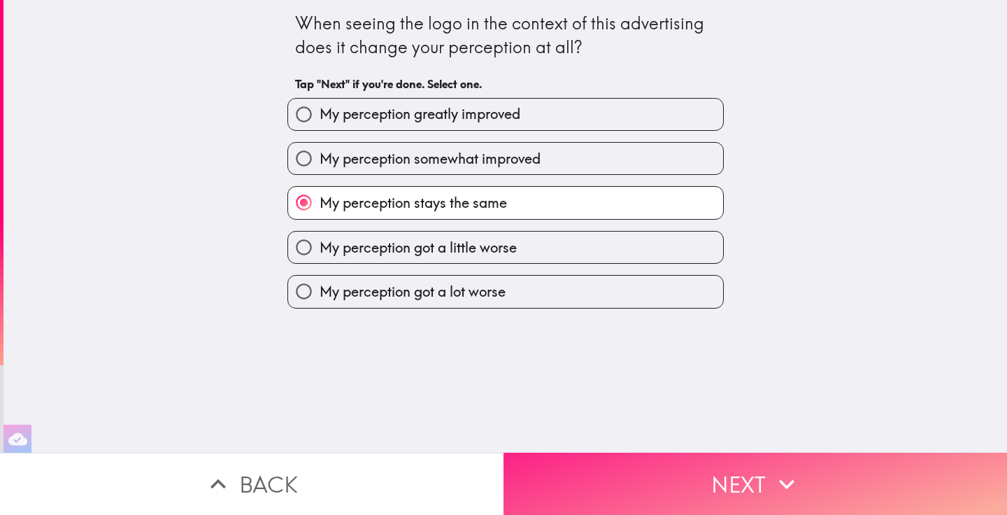
click at [682, 452] on button "Next" at bounding box center [754, 483] width 503 height 62
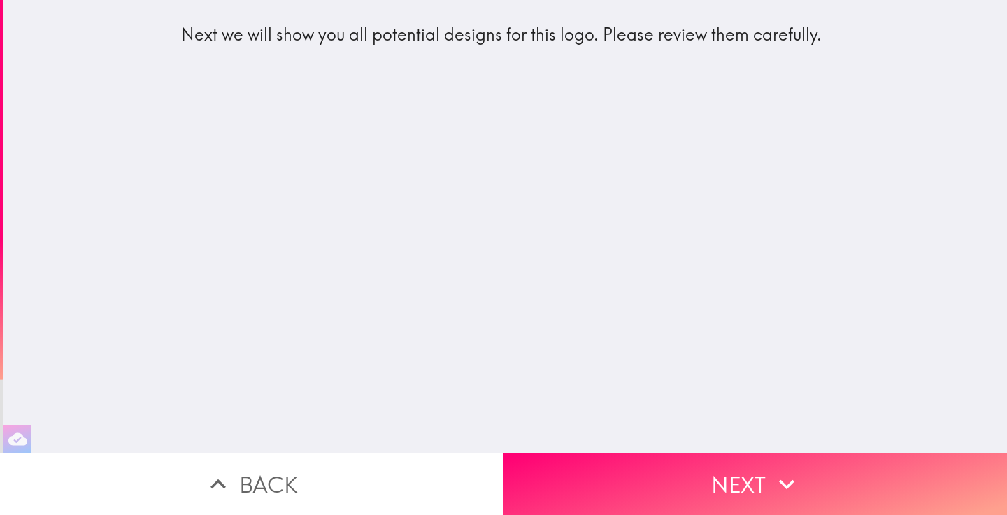
click at [705, 439] on div "Next we will show you all potential designs for this logo. Please review them c…" at bounding box center [504, 226] width 1003 height 452
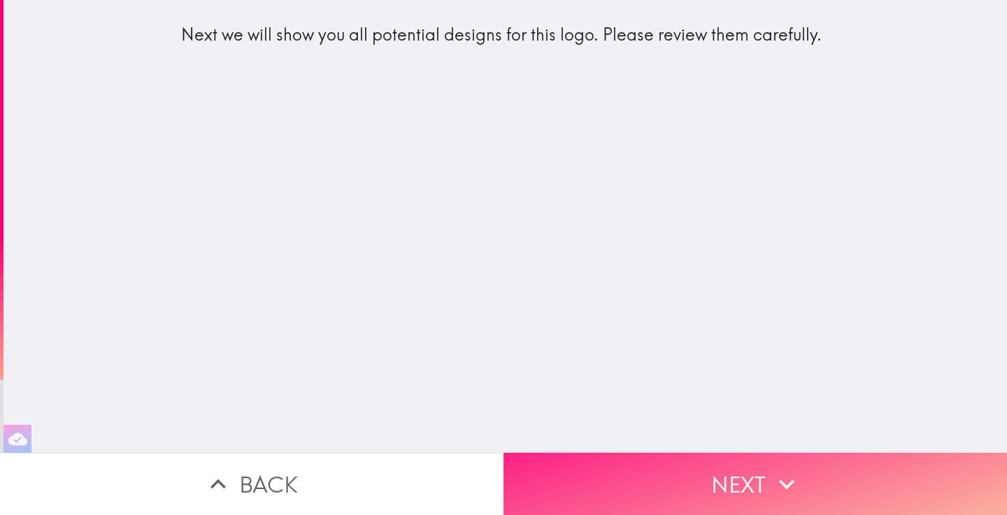
click at [706, 455] on button "Next" at bounding box center [754, 483] width 503 height 62
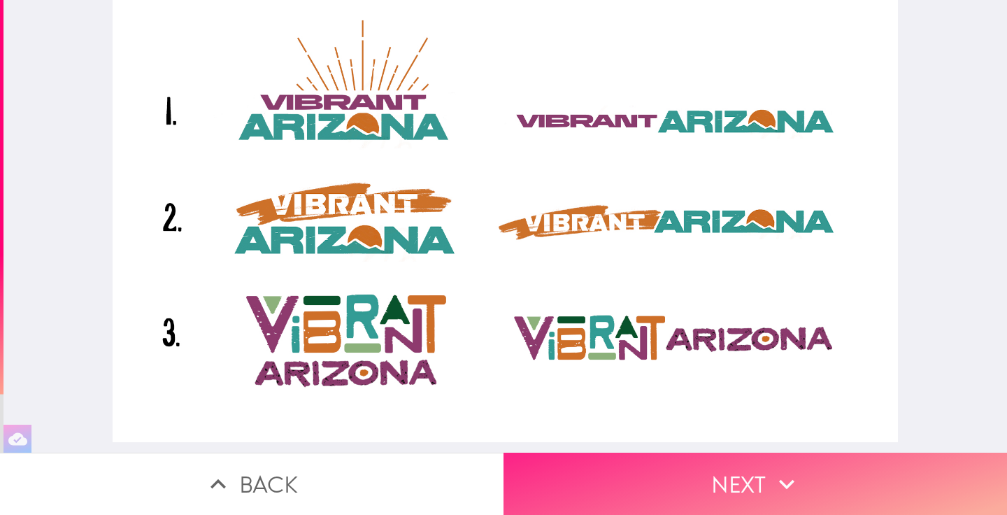
click at [795, 468] on icon "button" at bounding box center [786, 483] width 31 height 31
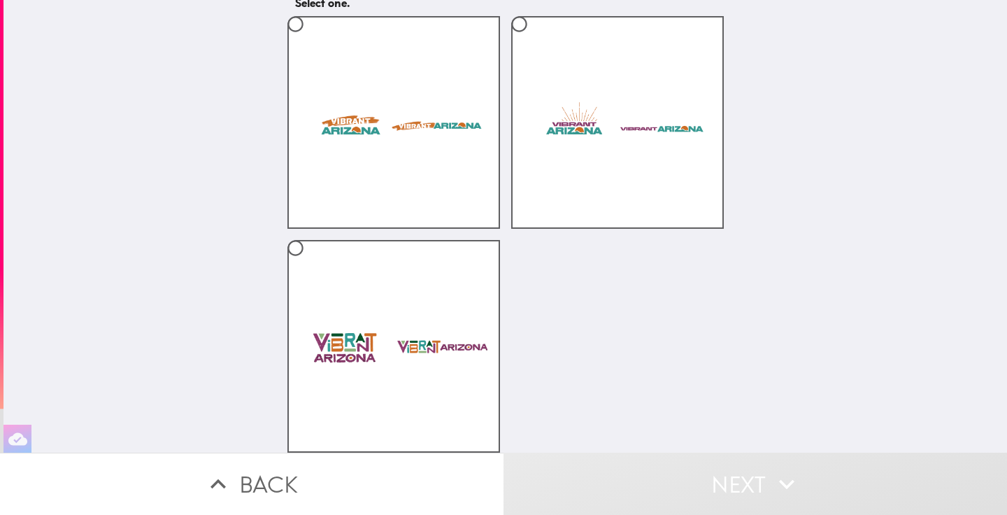
scroll to position [111, 0]
click at [695, 185] on label at bounding box center [617, 122] width 213 height 213
click at [535, 40] on input "radio" at bounding box center [518, 23] width 31 height 31
radio input "true"
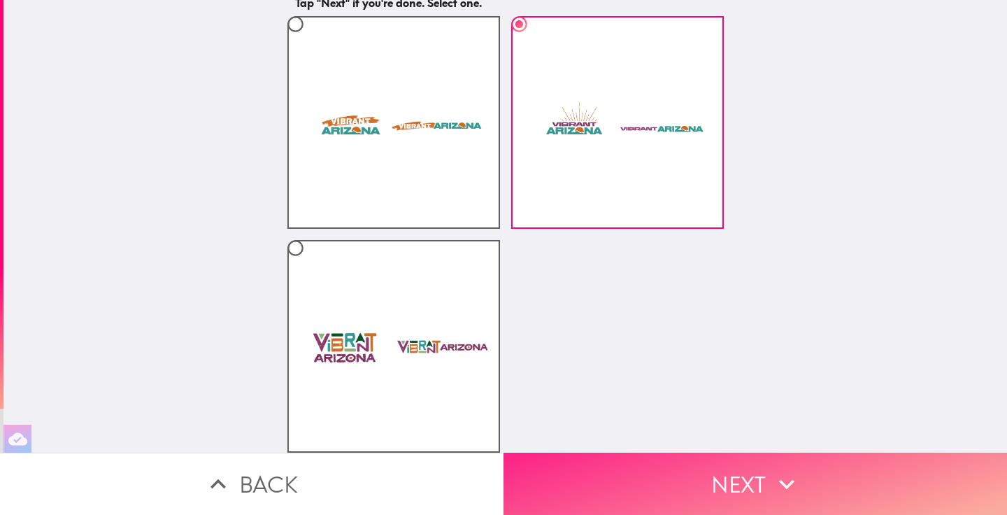
click at [787, 468] on icon "button" at bounding box center [786, 483] width 31 height 31
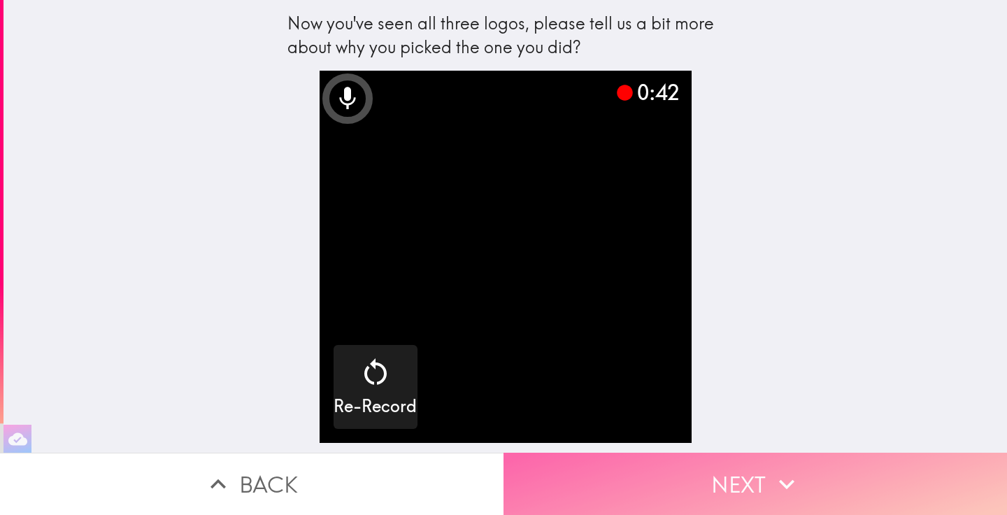
click at [751, 455] on button "Next" at bounding box center [754, 483] width 503 height 62
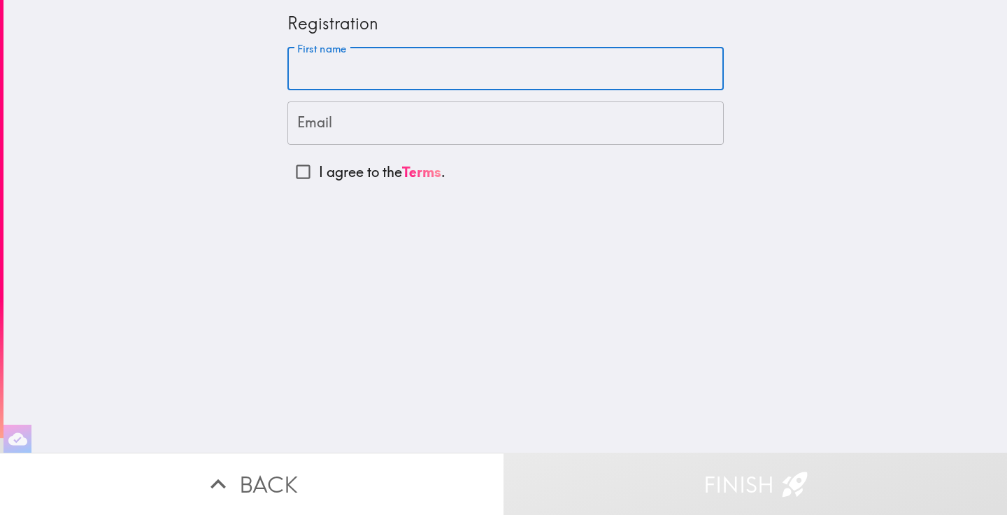
type input "[PERSON_NAME]"
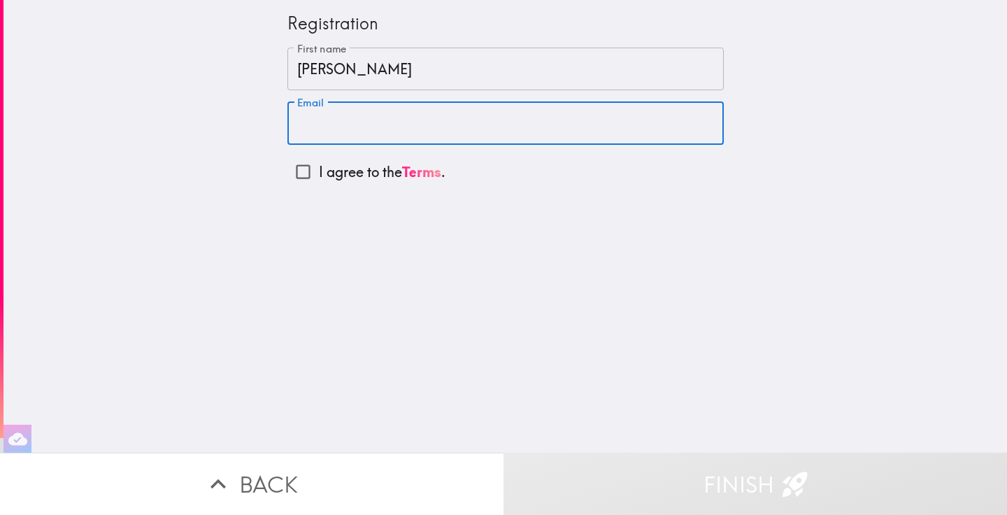
type input "[EMAIL_ADDRESS][DOMAIN_NAME]"
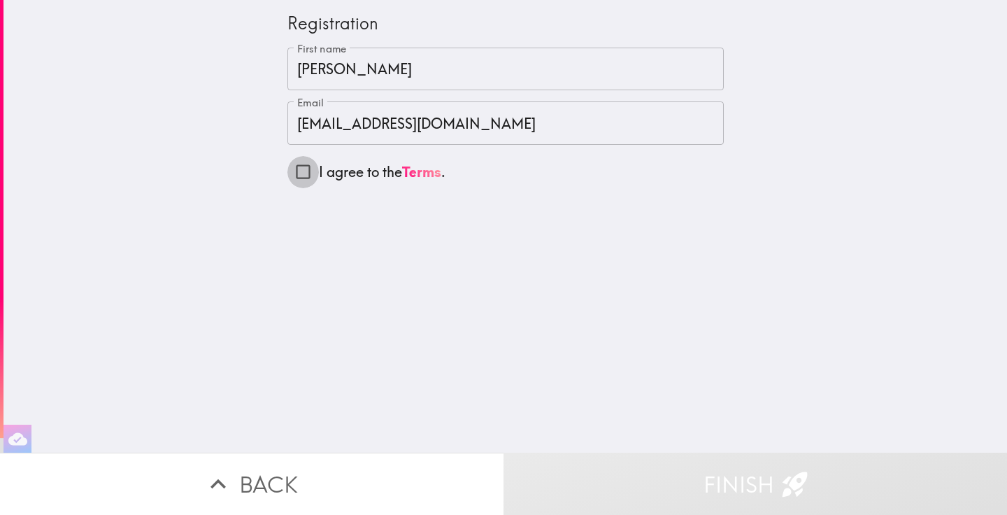
click at [287, 162] on input "I agree to the Terms ." at bounding box center [302, 171] width 31 height 31
checkbox input "true"
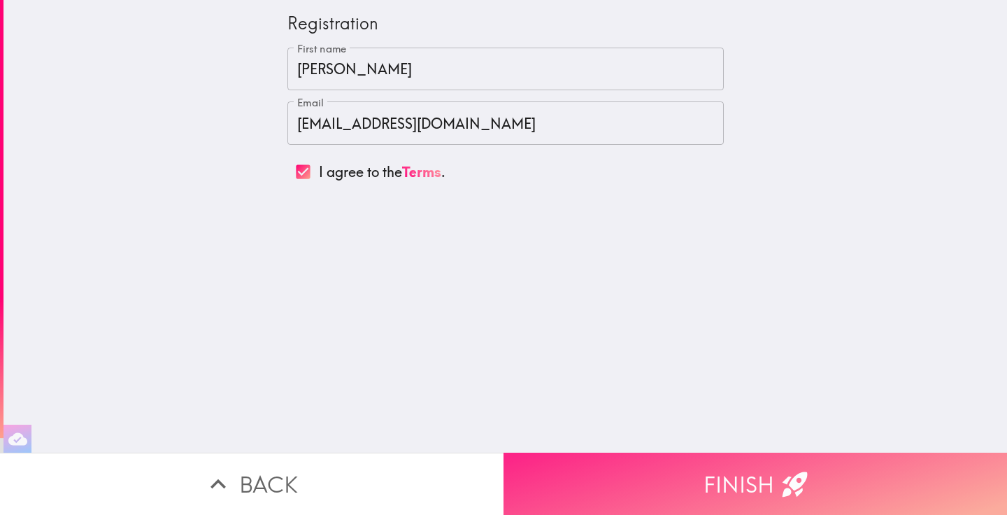
click at [750, 471] on button "Finish" at bounding box center [754, 483] width 503 height 62
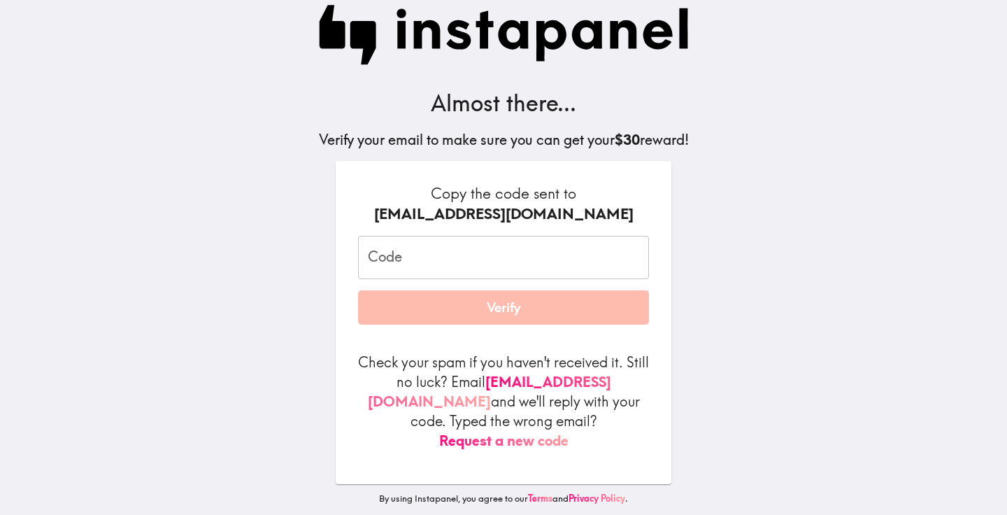
scroll to position [17, 0]
click at [398, 273] on input "Code" at bounding box center [503, 257] width 291 height 43
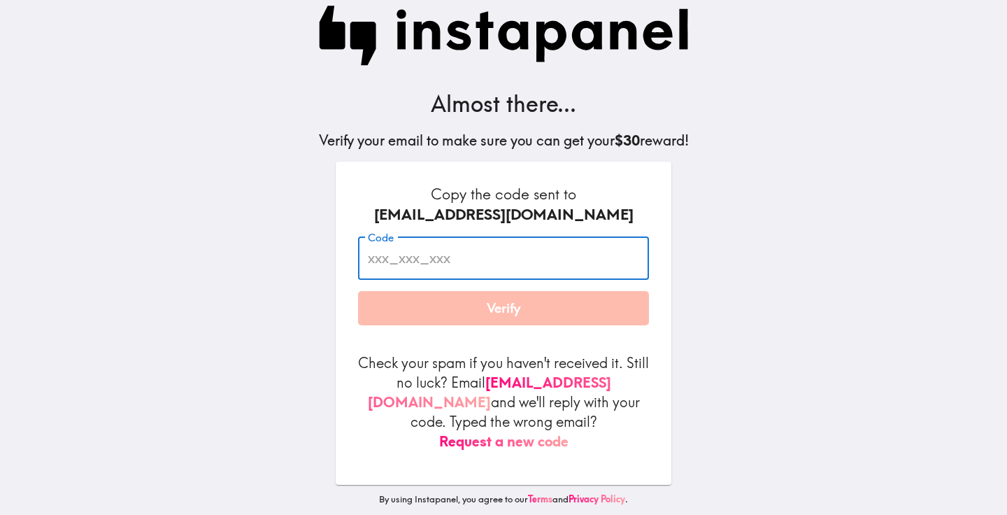
paste input "k86_Rha_a3Q"
type input "k86_Rha_a3Q"
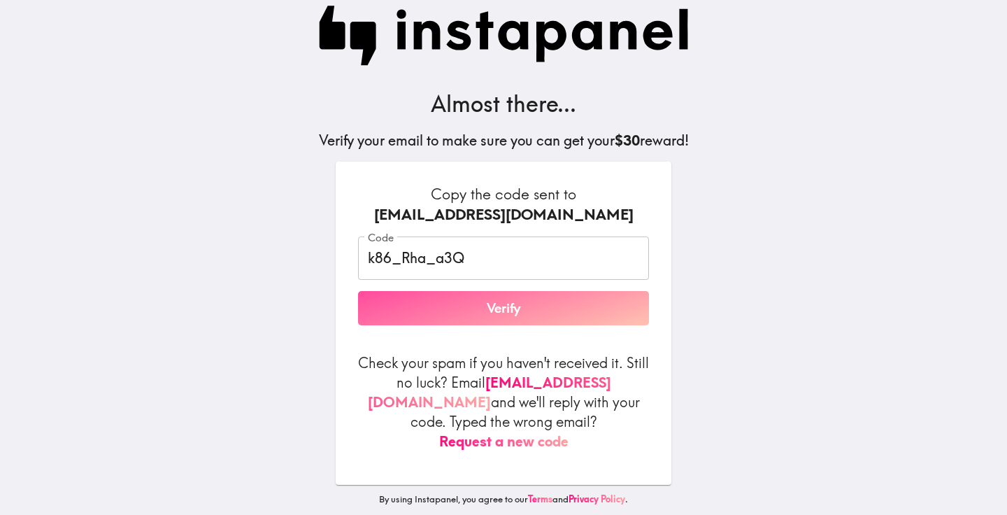
click at [409, 313] on button "Verify" at bounding box center [503, 308] width 291 height 35
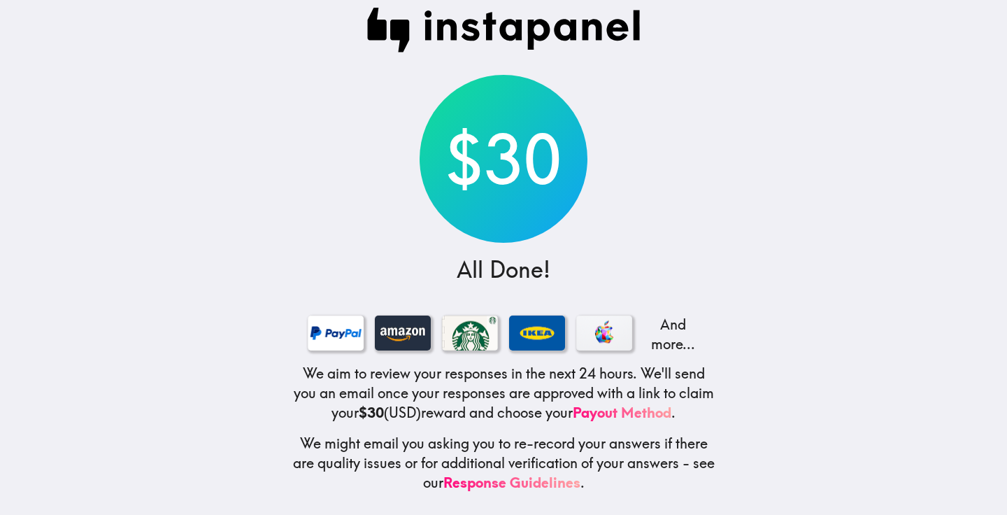
scroll to position [24, 0]
